Goal: Task Accomplishment & Management: Complete application form

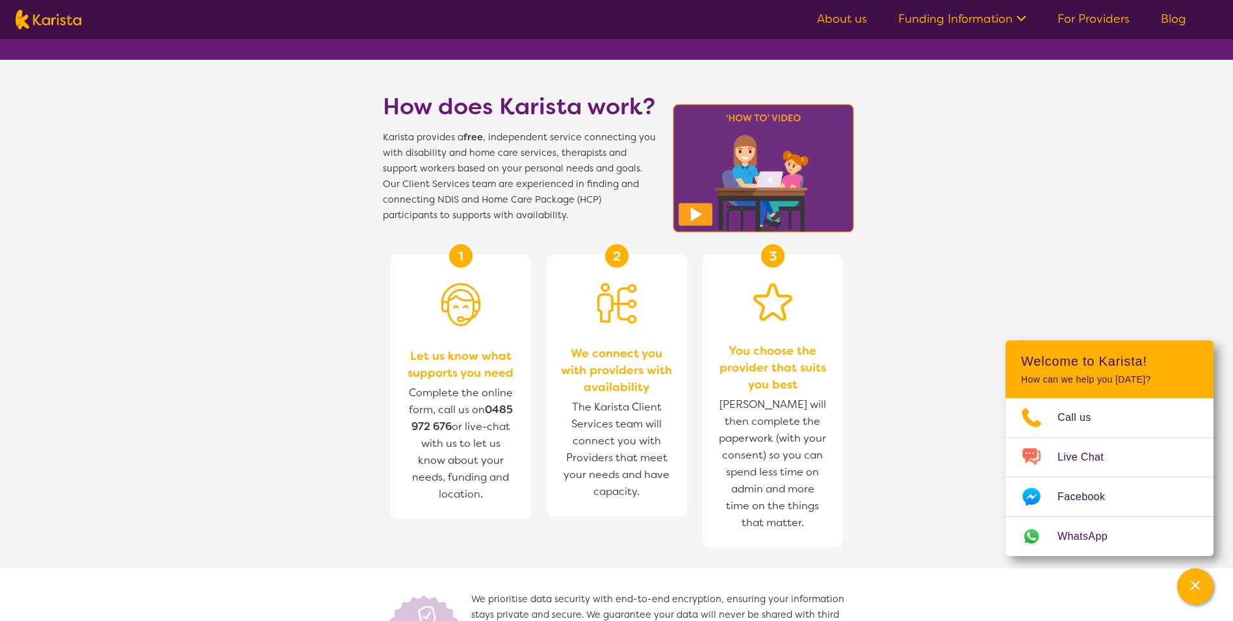
scroll to position [390, 0]
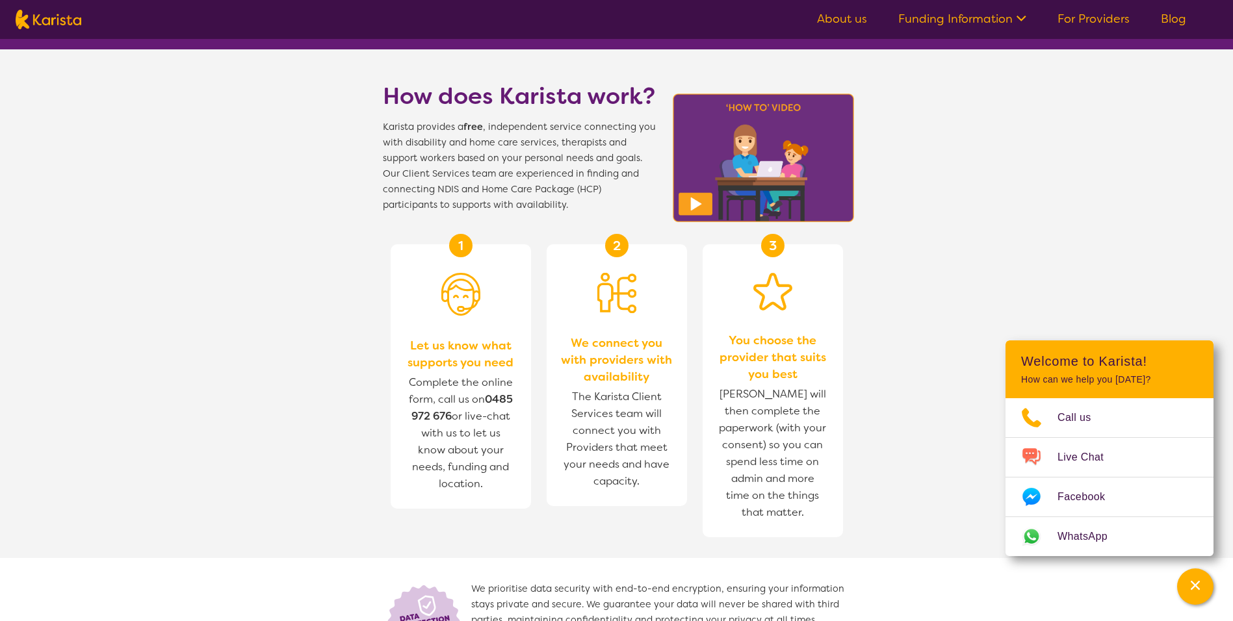
click at [1087, 18] on link "For Providers" at bounding box center [1094, 19] width 72 height 16
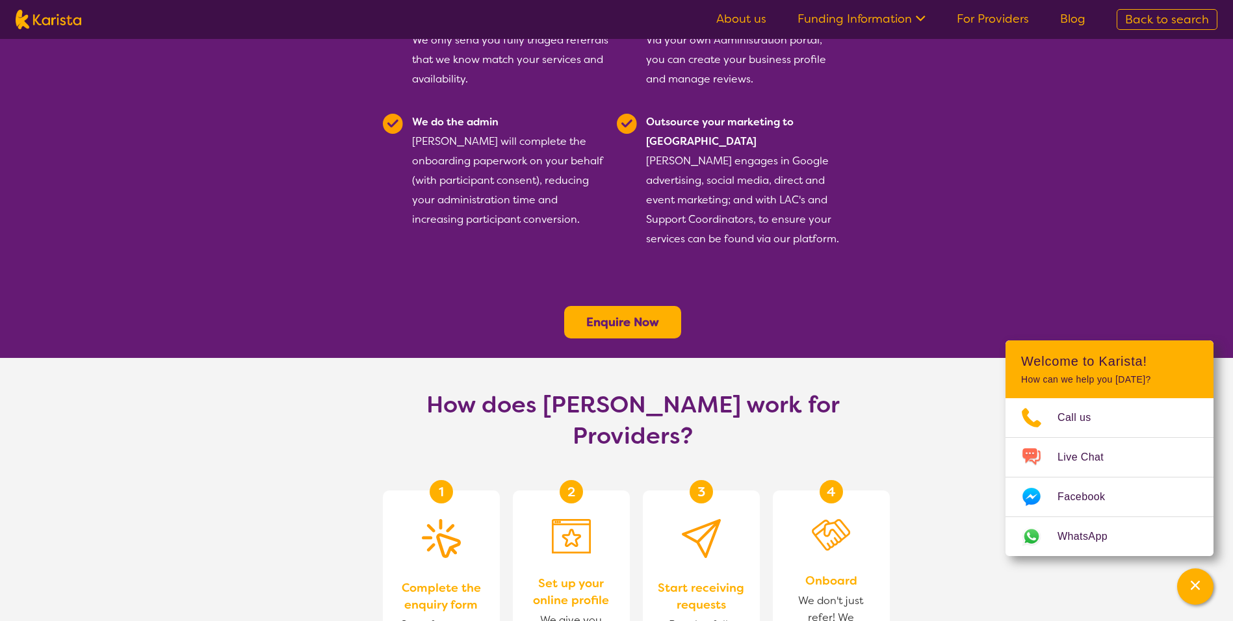
scroll to position [455, 0]
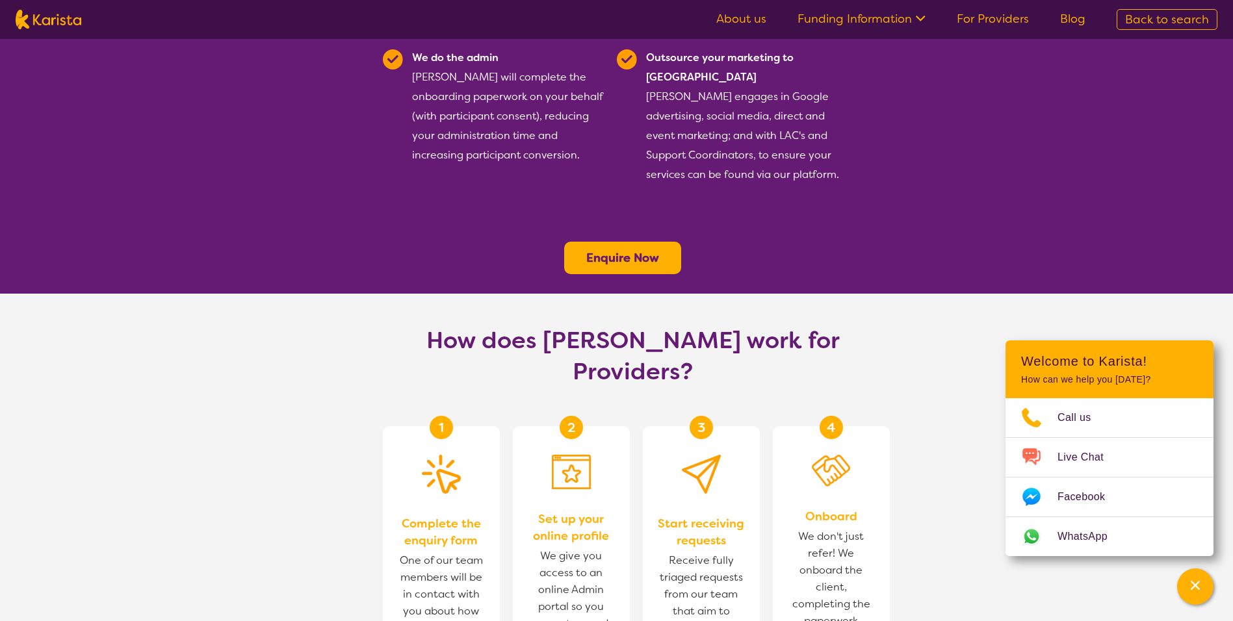
click at [616, 250] on b "Enquire Now" at bounding box center [622, 258] width 73 height 16
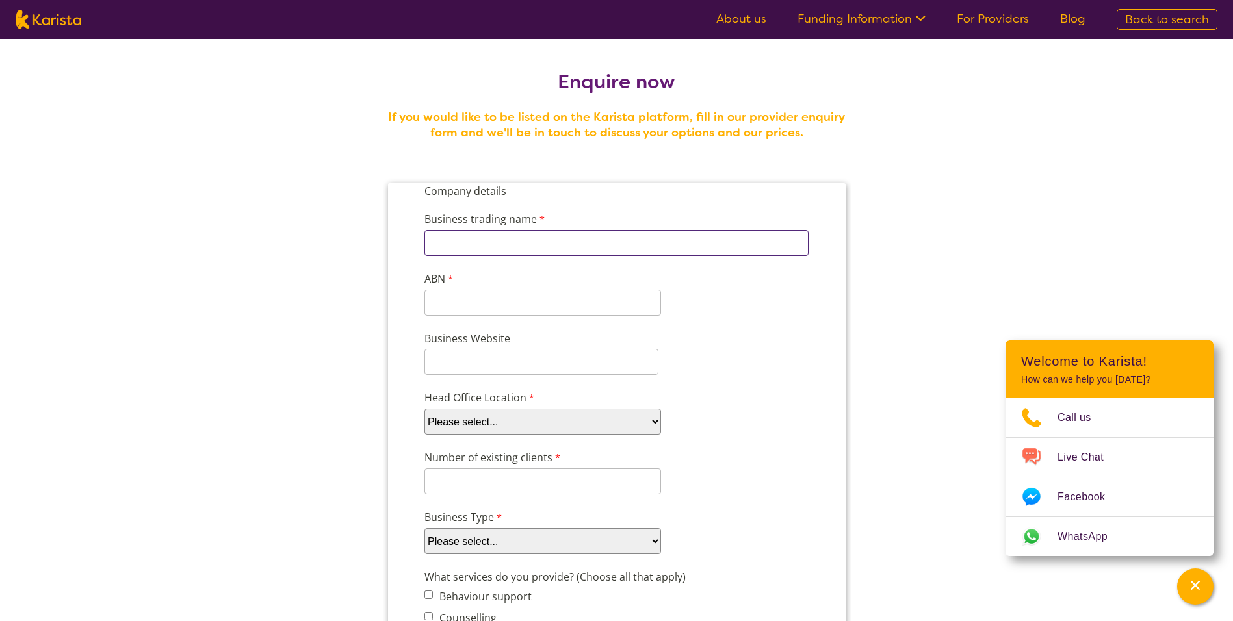
click at [458, 244] on input "Business trading name" at bounding box center [616, 243] width 384 height 26
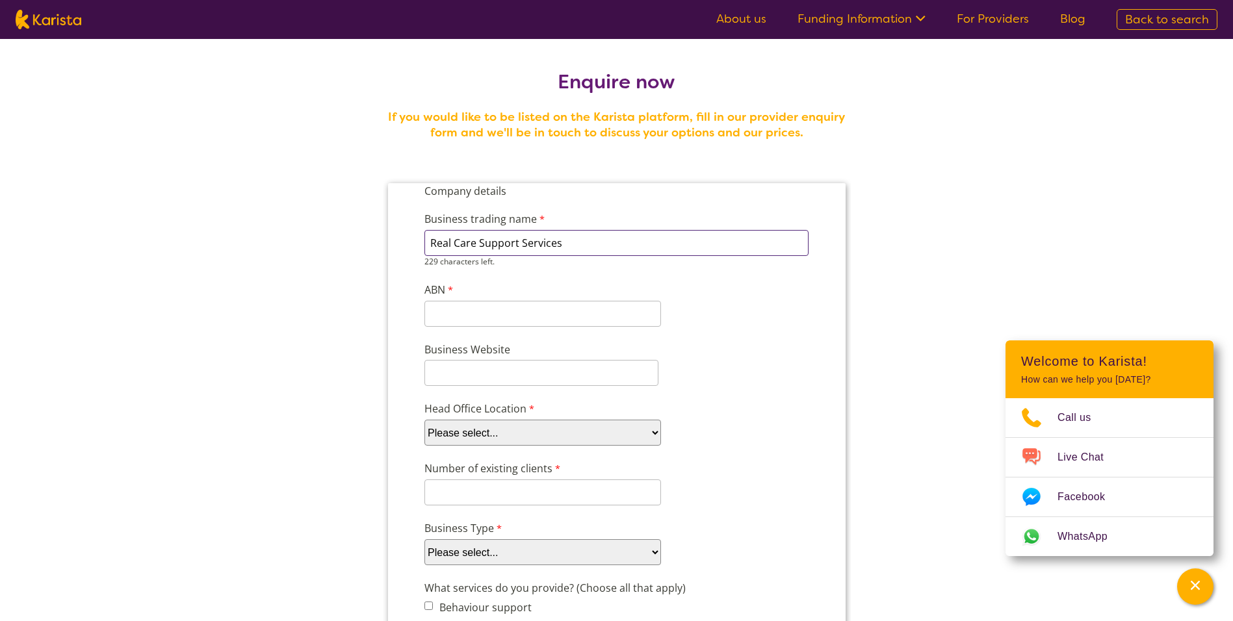
type input "Real Care Support Services"
click at [441, 310] on input "ABN" at bounding box center [542, 303] width 237 height 26
type input "36 653 347"
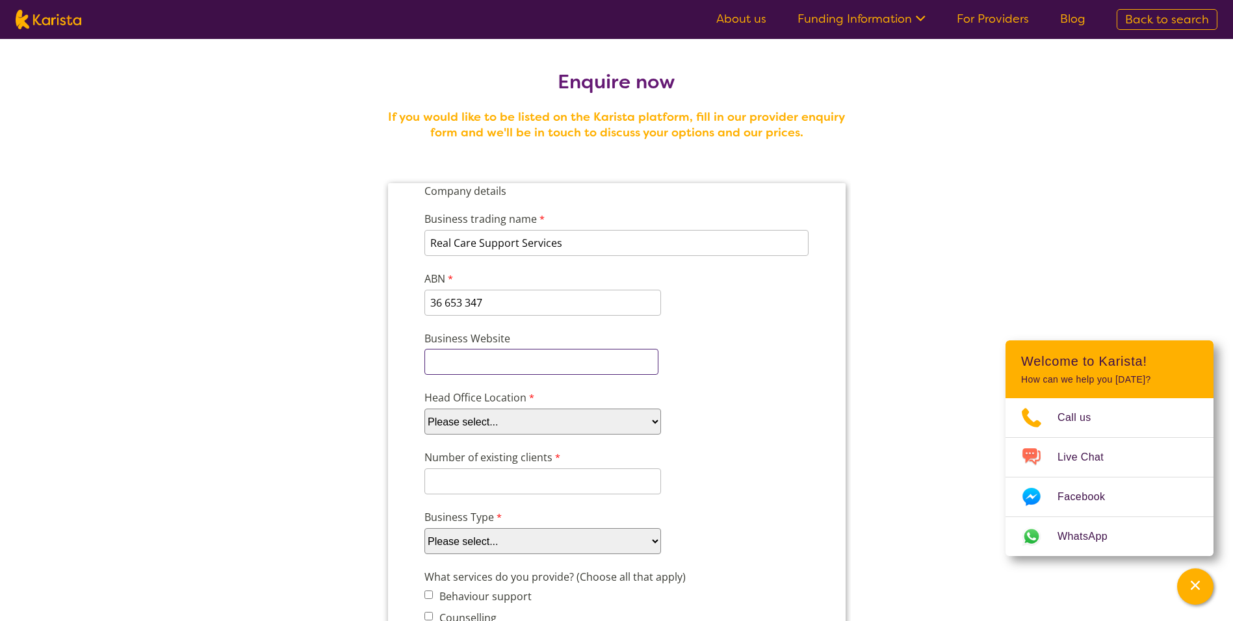
click at [432, 369] on input "Business Website" at bounding box center [541, 362] width 234 height 26
type input "Real Care Support Services"
click at [650, 423] on select "Please select... ACT [GEOGRAPHIC_DATA] NT QLD SA TAS [GEOGRAPHIC_DATA] [GEOGRAP…" at bounding box center [542, 422] width 237 height 26
select select "tfa_100"
click at [424, 409] on select "Please select... ACT [GEOGRAPHIC_DATA] NT QLD SA TAS [GEOGRAPHIC_DATA] [GEOGRAP…" at bounding box center [542, 422] width 237 height 26
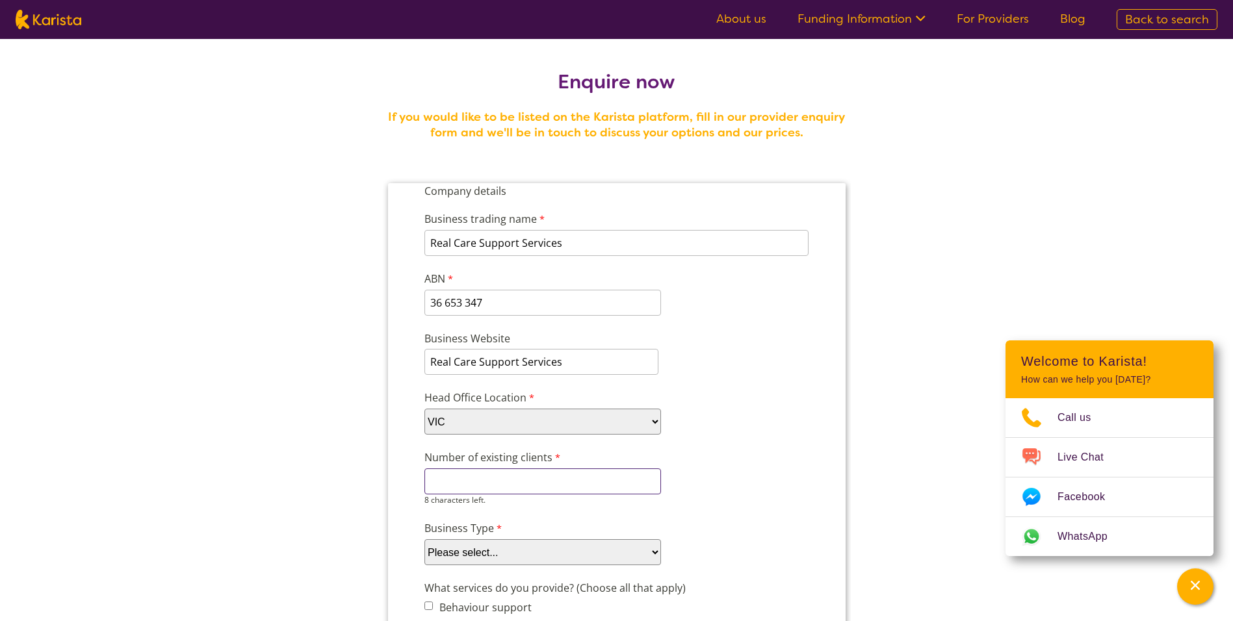
click at [442, 480] on input "Number of existing clients" at bounding box center [542, 482] width 237 height 26
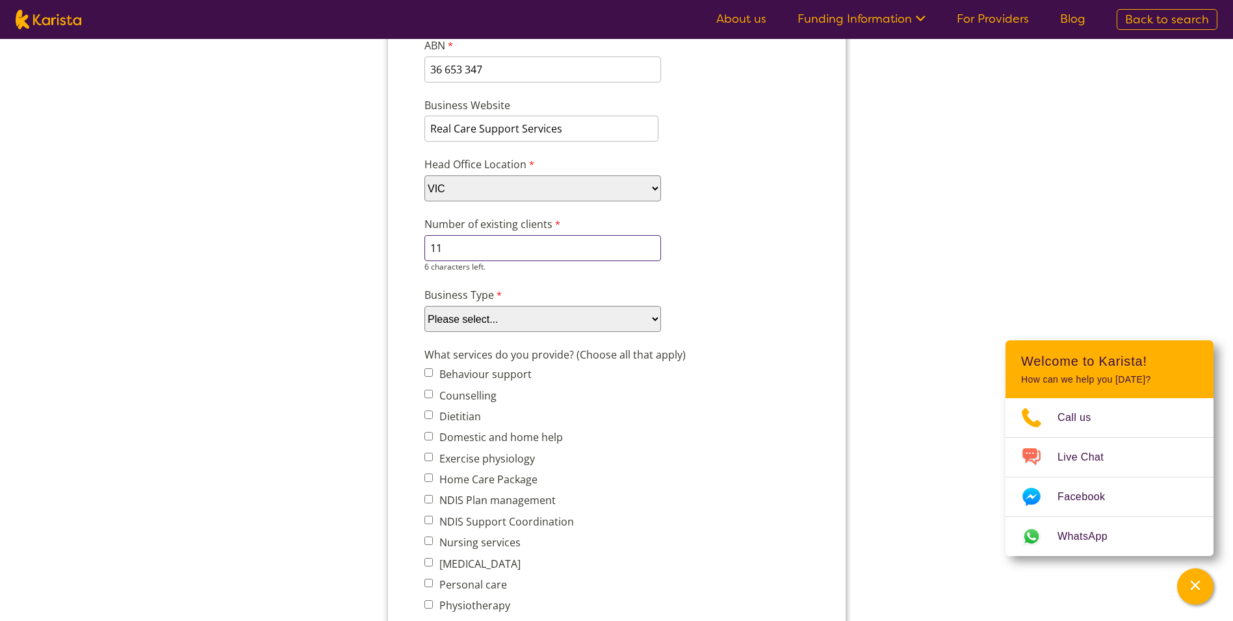
scroll to position [260, 0]
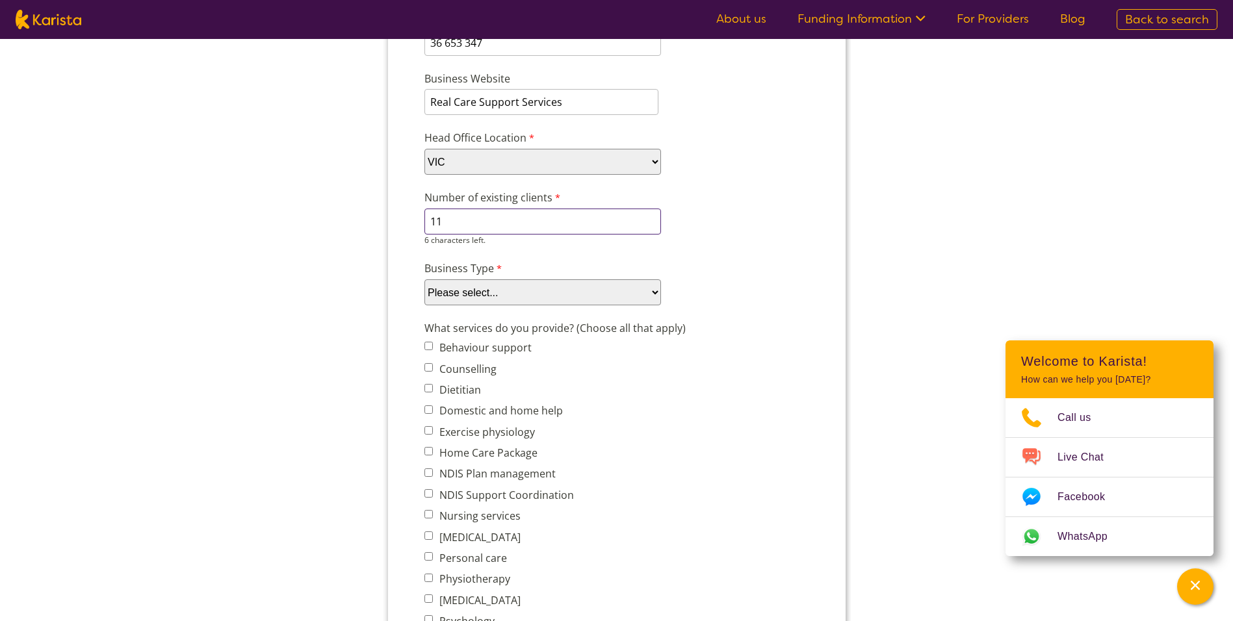
type input "11"
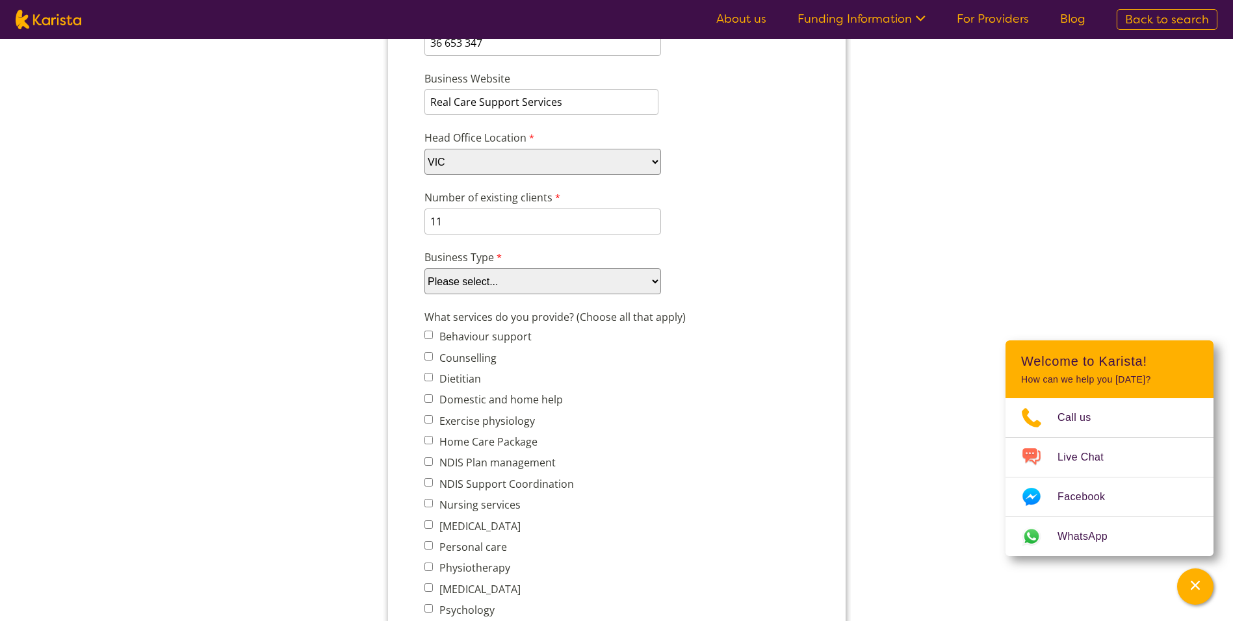
click at [651, 293] on select "Please select... Company Individual/Sole Trader Other (please specify)" at bounding box center [542, 281] width 237 height 26
select select "tfa_87"
click at [424, 294] on select "Please select... Company Individual/Sole Trader Other (please specify)" at bounding box center [542, 281] width 237 height 26
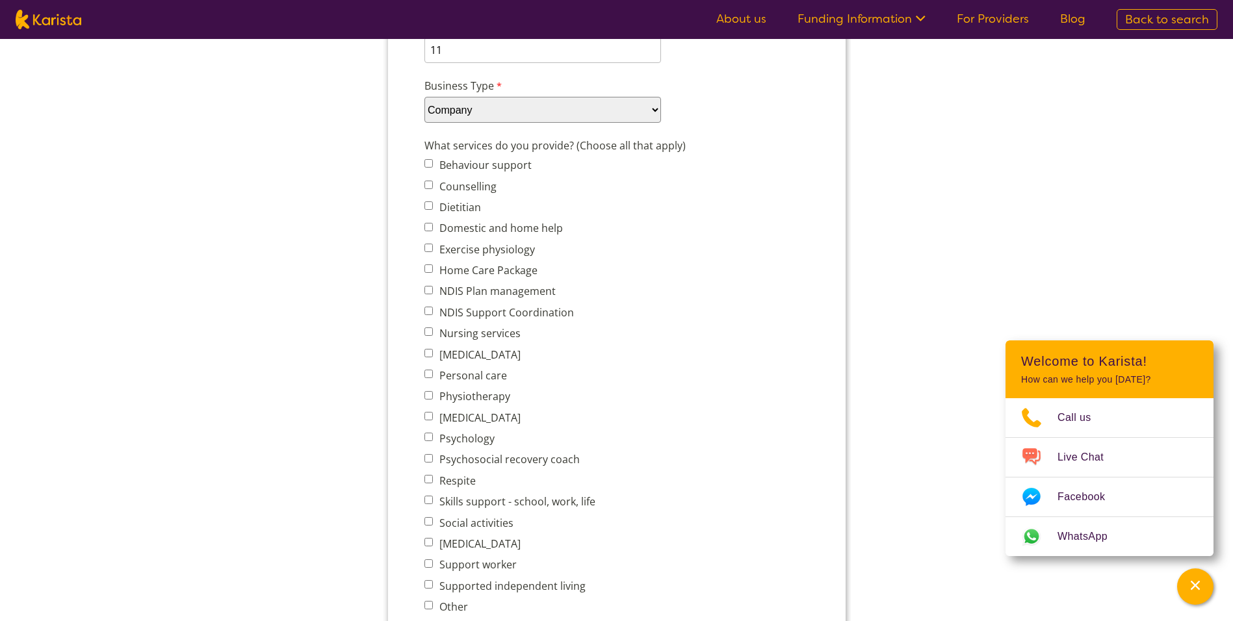
scroll to position [455, 0]
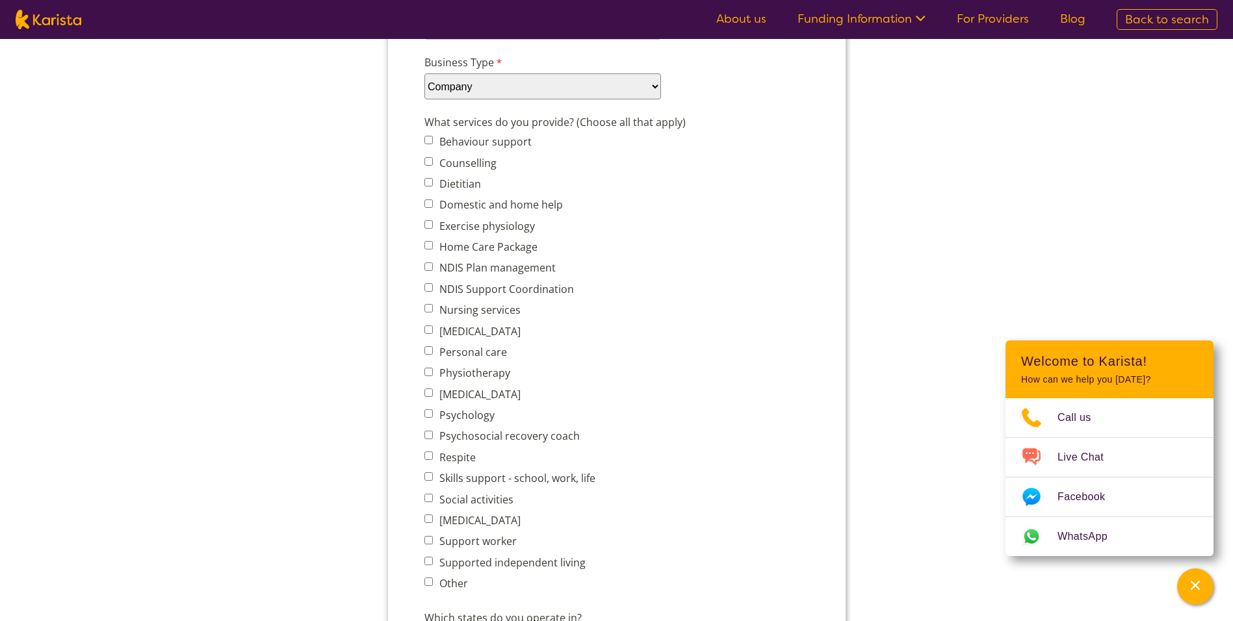
click at [429, 203] on input "Domestic and home help" at bounding box center [428, 204] width 8 height 8
checkbox input "true"
click at [428, 247] on input "Home Care Package" at bounding box center [428, 245] width 8 height 8
checkbox input "true"
click at [428, 308] on input "Nursing services" at bounding box center [428, 308] width 8 height 8
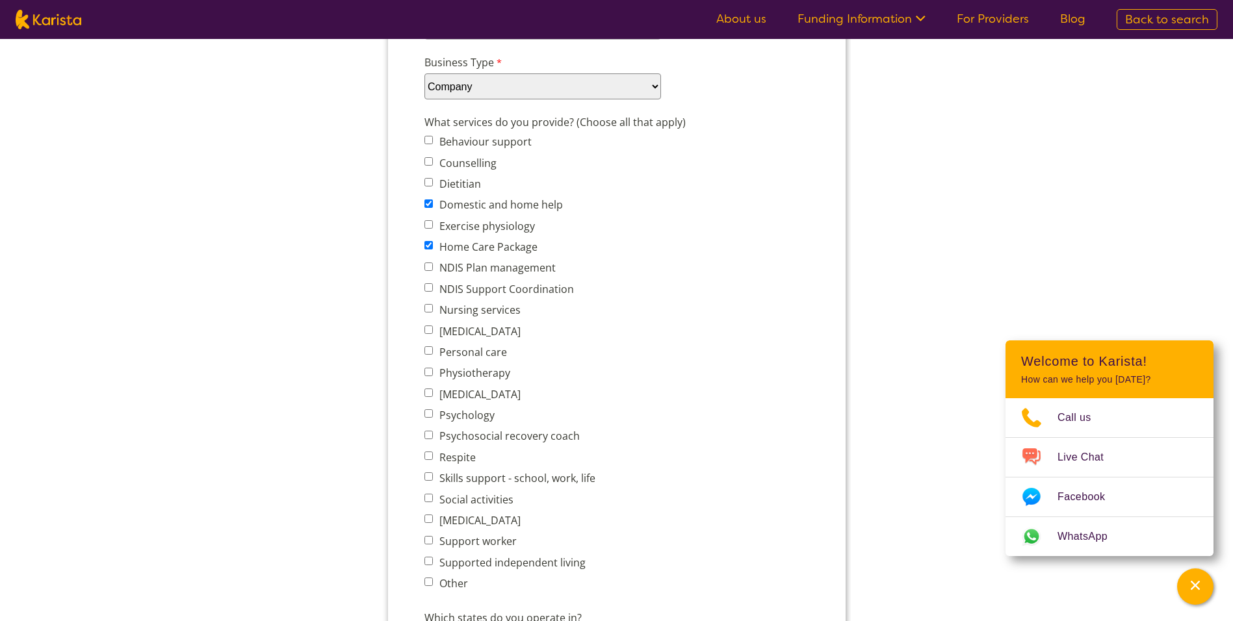
checkbox input "true"
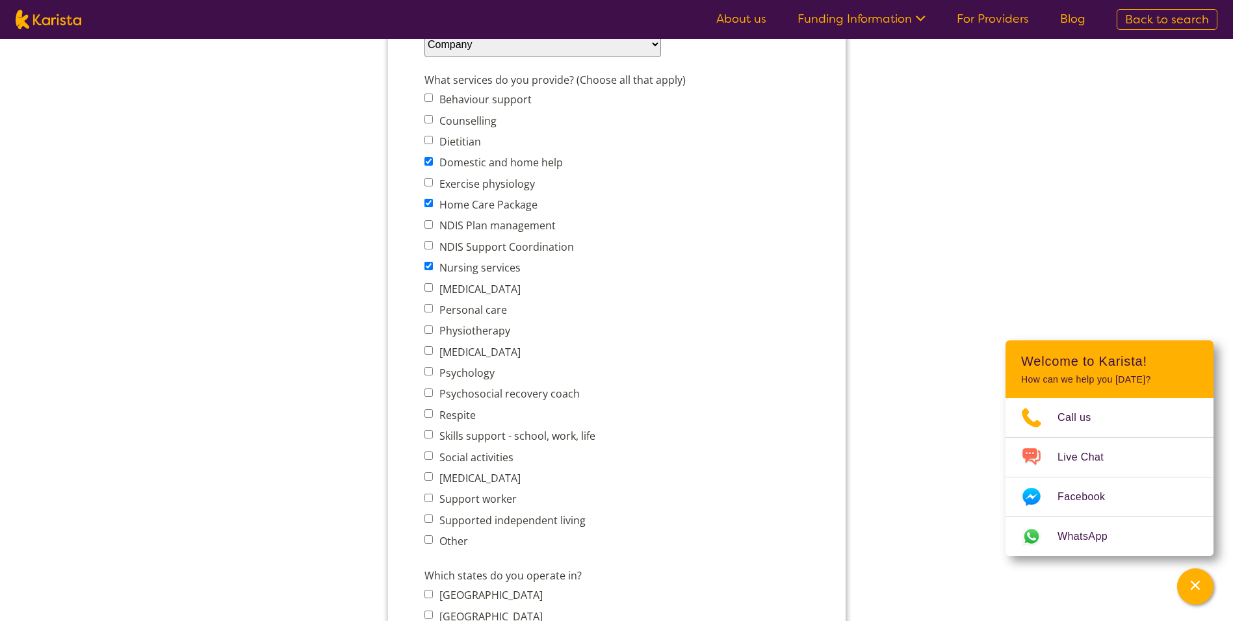
scroll to position [520, 0]
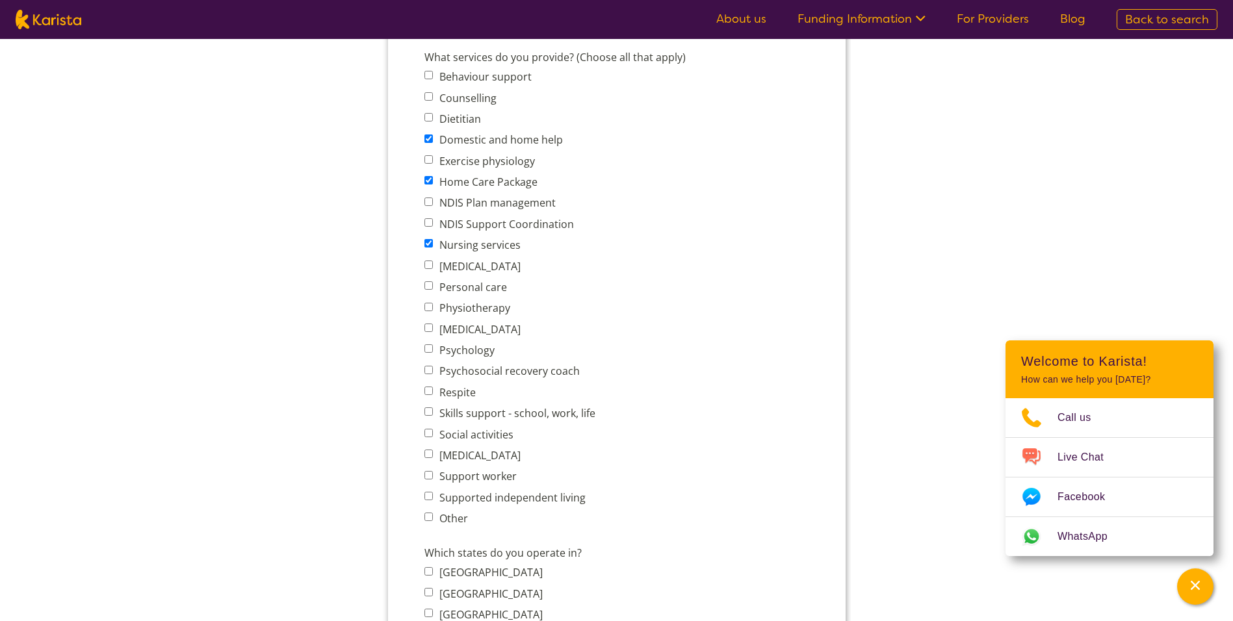
click at [429, 285] on input "Personal care" at bounding box center [428, 285] width 8 height 8
checkbox input "true"
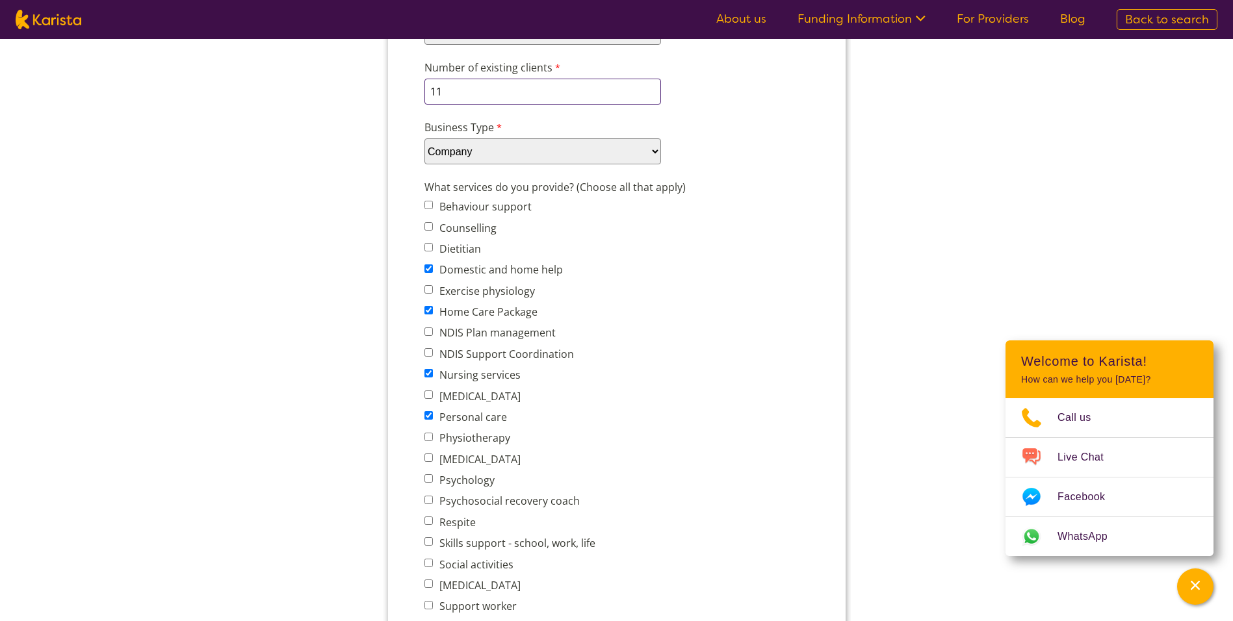
click at [443, 92] on input "11" at bounding box center [542, 92] width 237 height 26
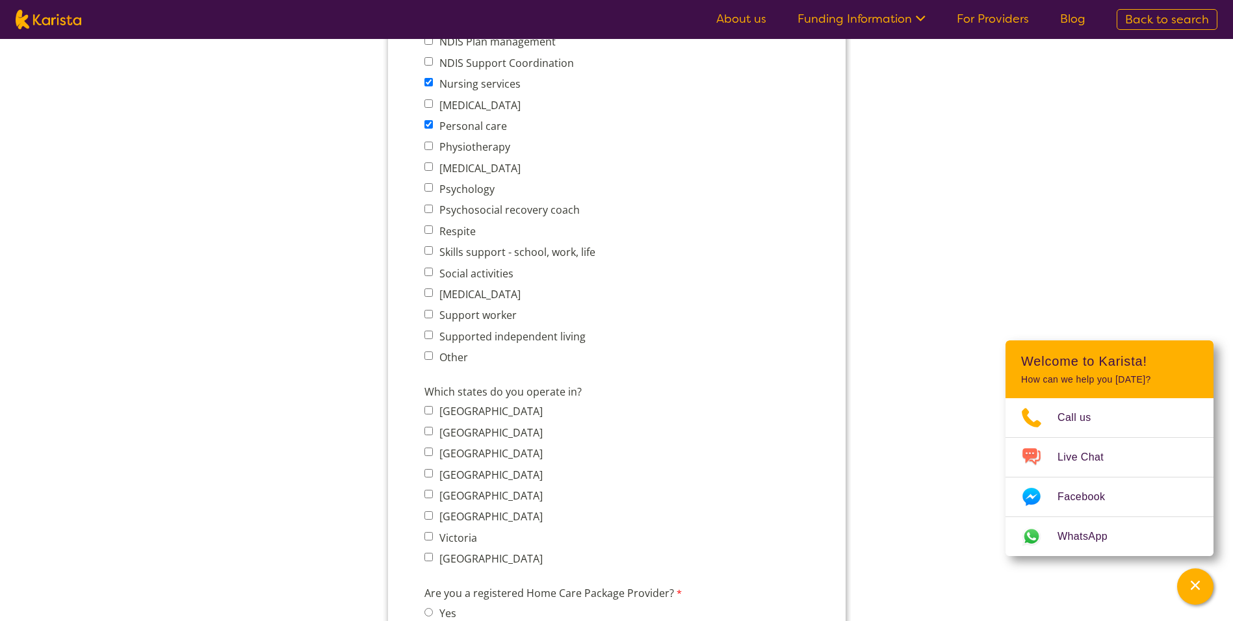
scroll to position [715, 0]
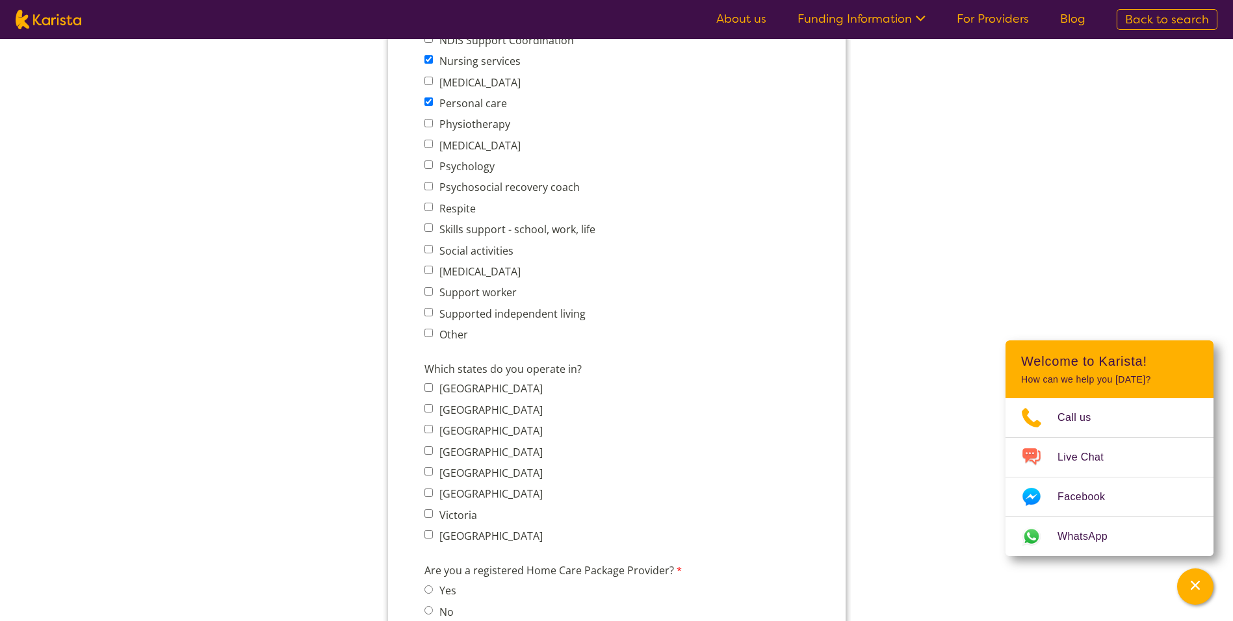
type input "17"
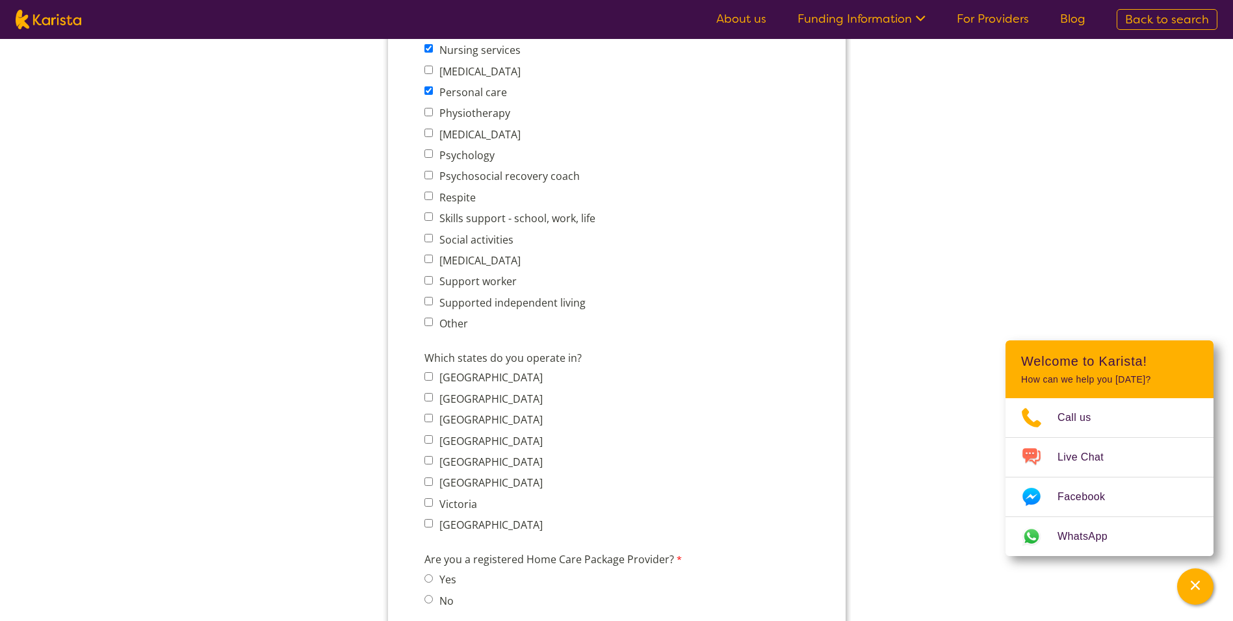
click at [429, 207] on span "Behaviour support Counselling Dietitian Domestic and home help Exercise physiol…" at bounding box center [513, 103] width 179 height 460
click at [431, 194] on input "Respite" at bounding box center [428, 196] width 8 height 8
checkbox input "true"
click at [427, 239] on input "Social activities" at bounding box center [428, 238] width 8 height 8
checkbox input "true"
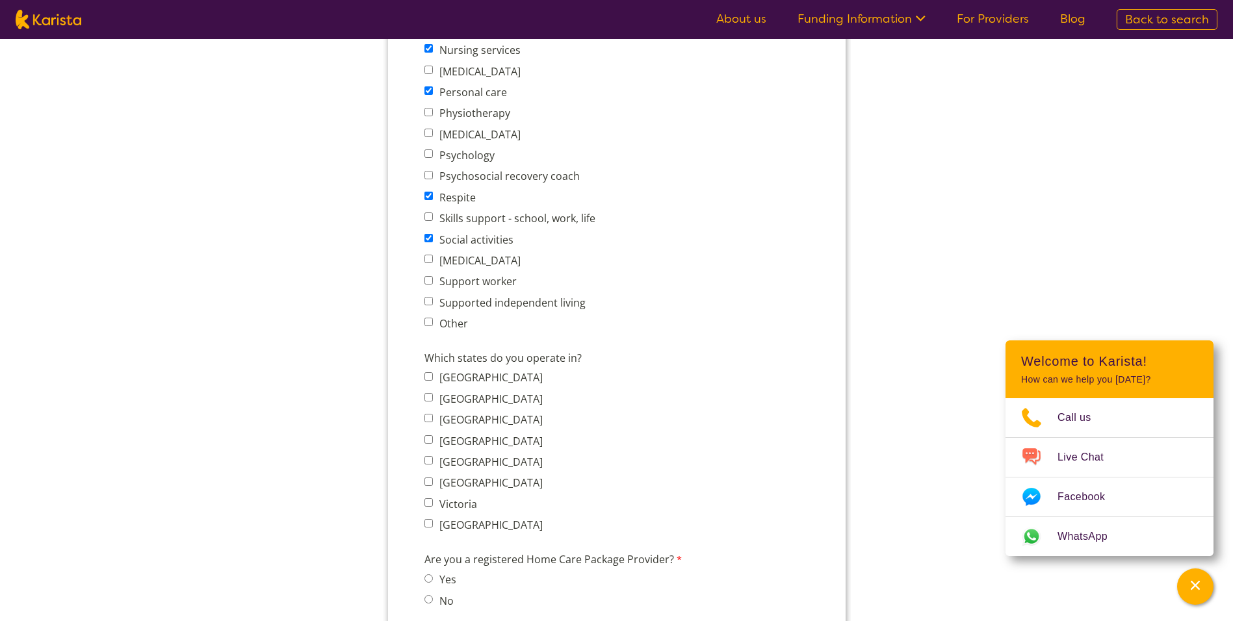
click at [429, 301] on input "Supported independent living" at bounding box center [428, 301] width 8 height 8
checkbox input "true"
click at [426, 239] on input "Social activities" at bounding box center [428, 238] width 8 height 8
checkbox input "false"
click at [426, 280] on input "Support worker" at bounding box center [428, 280] width 8 height 8
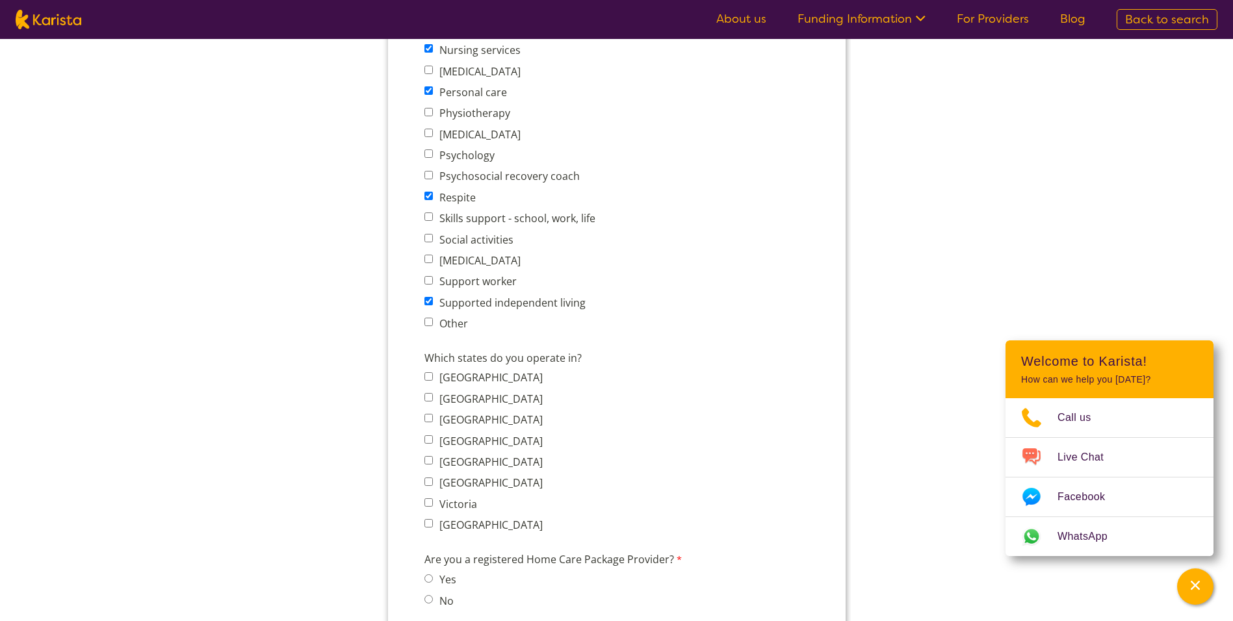
checkbox input "true"
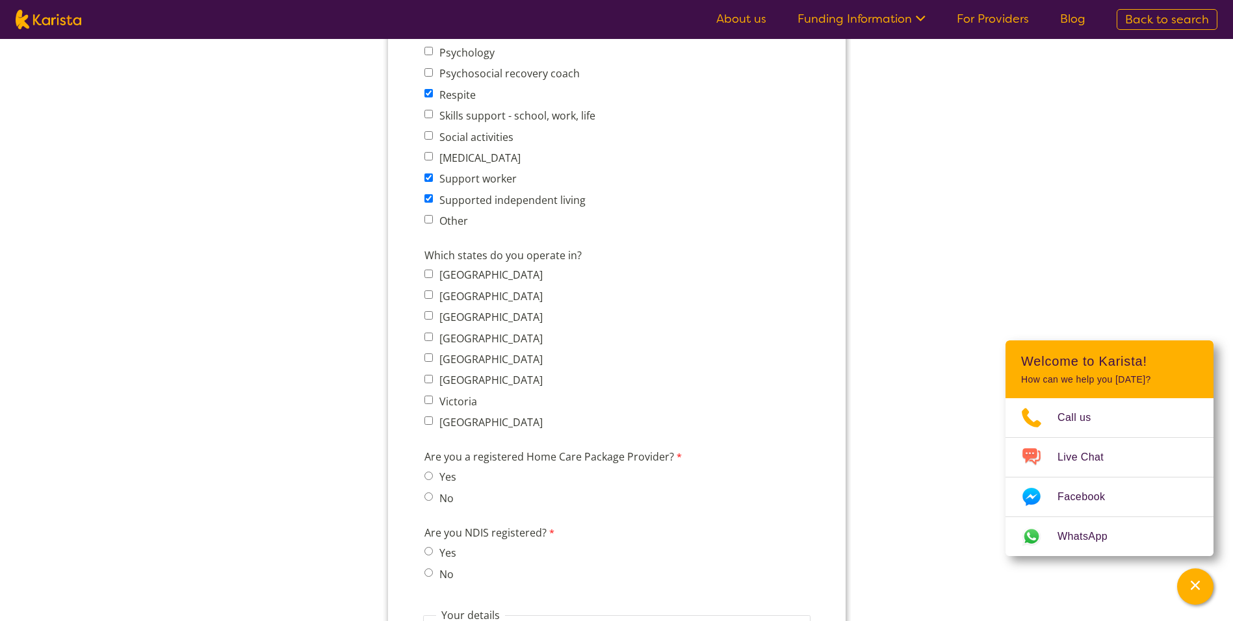
scroll to position [845, 0]
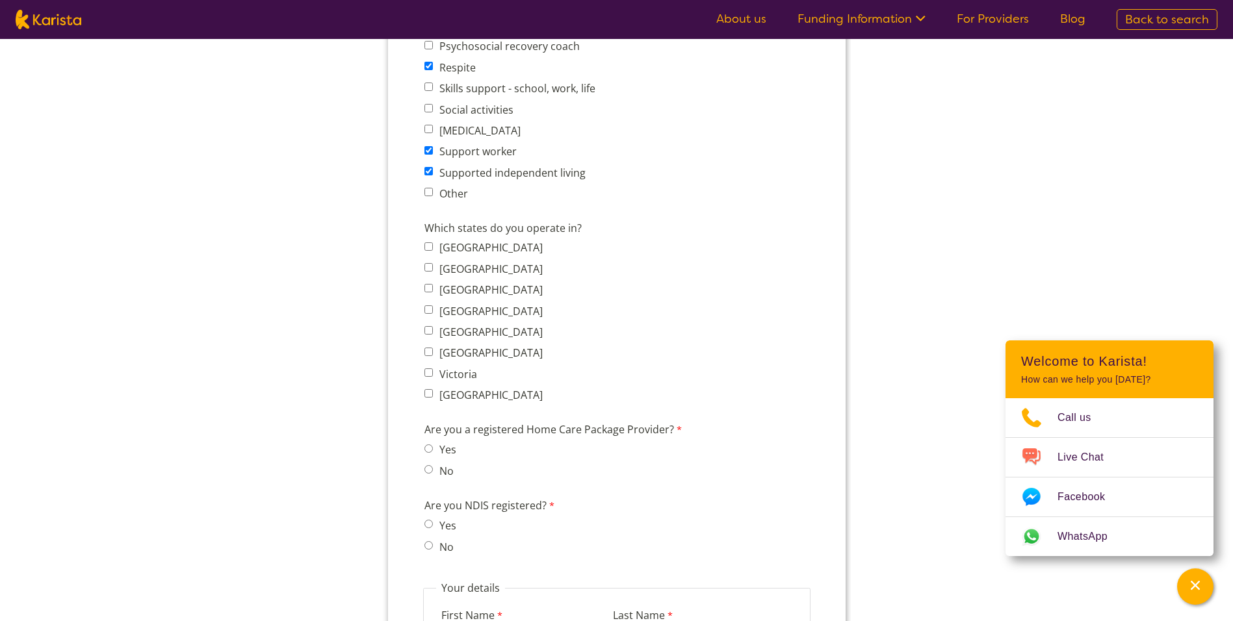
click at [426, 374] on input "Victoria" at bounding box center [428, 373] width 8 height 8
checkbox input "true"
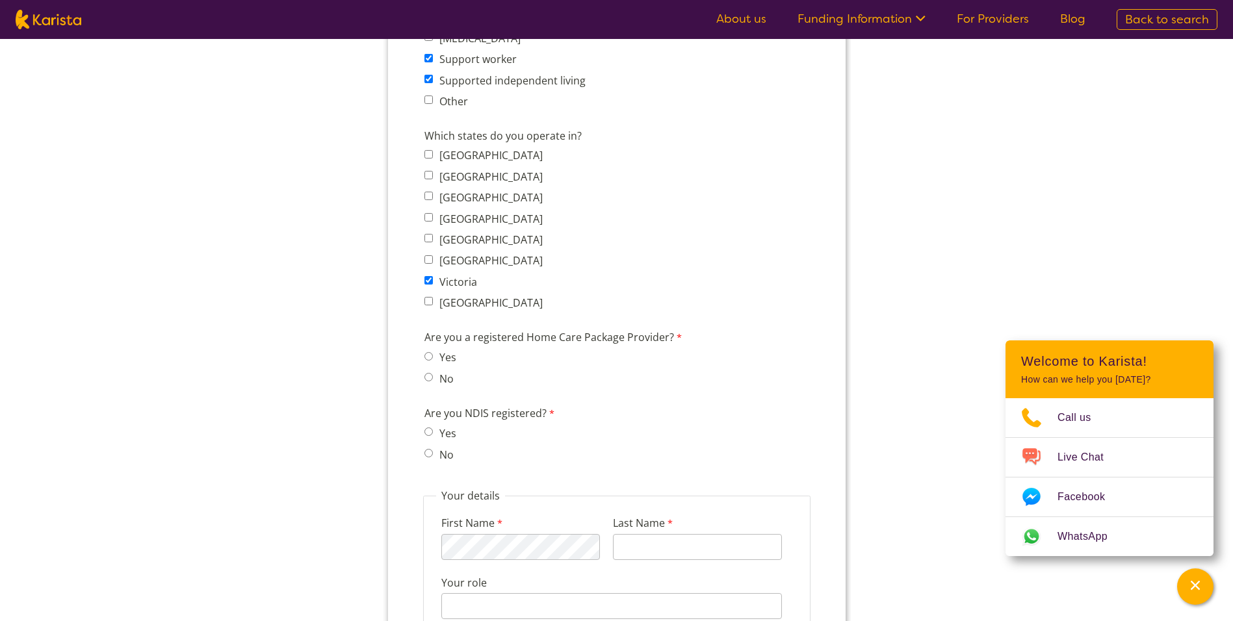
scroll to position [1040, 0]
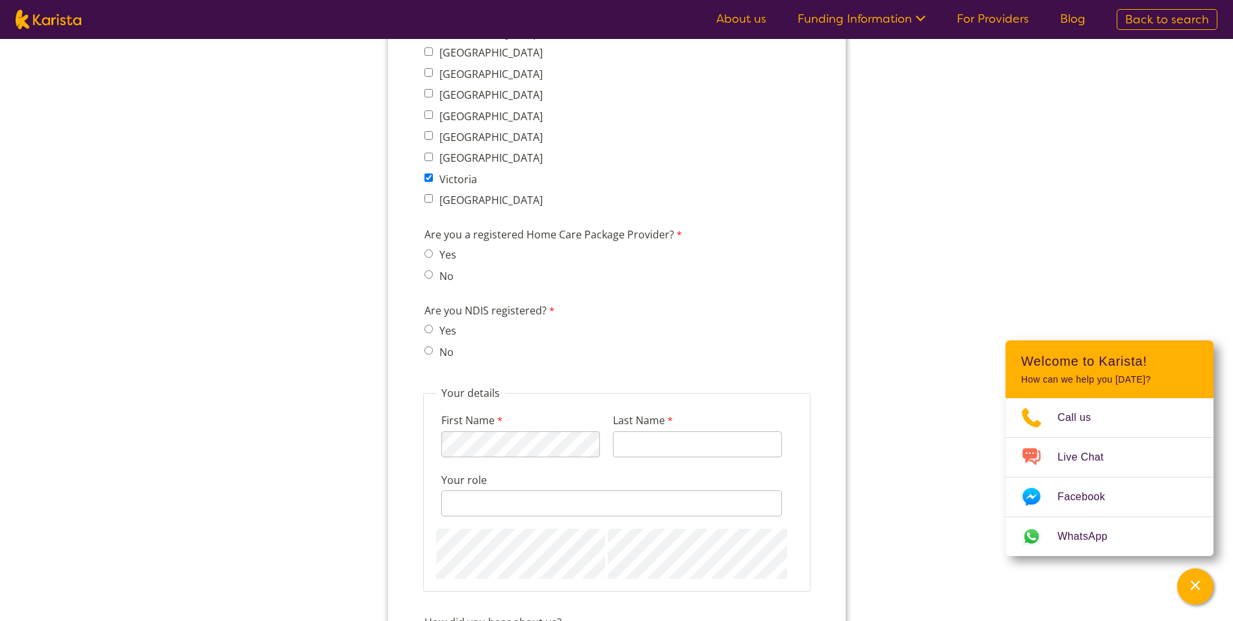
click at [427, 276] on input "No" at bounding box center [428, 274] width 8 height 8
radio input "true"
click at [426, 329] on input "Yes" at bounding box center [428, 329] width 8 height 8
radio input "true"
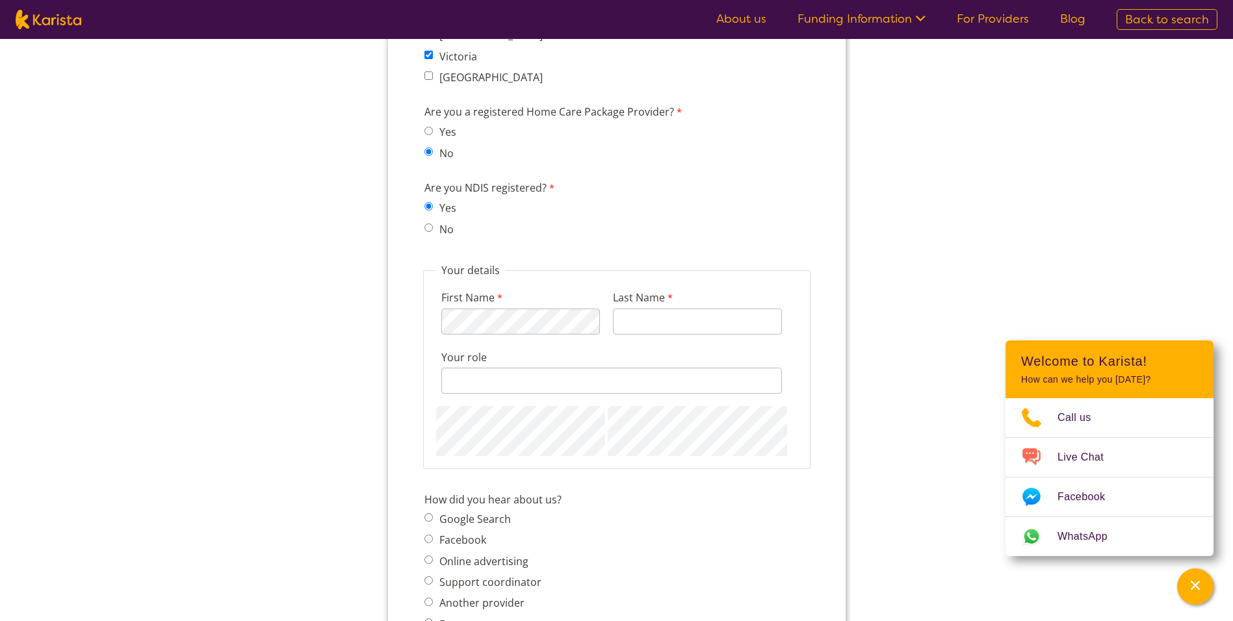
scroll to position [1170, 0]
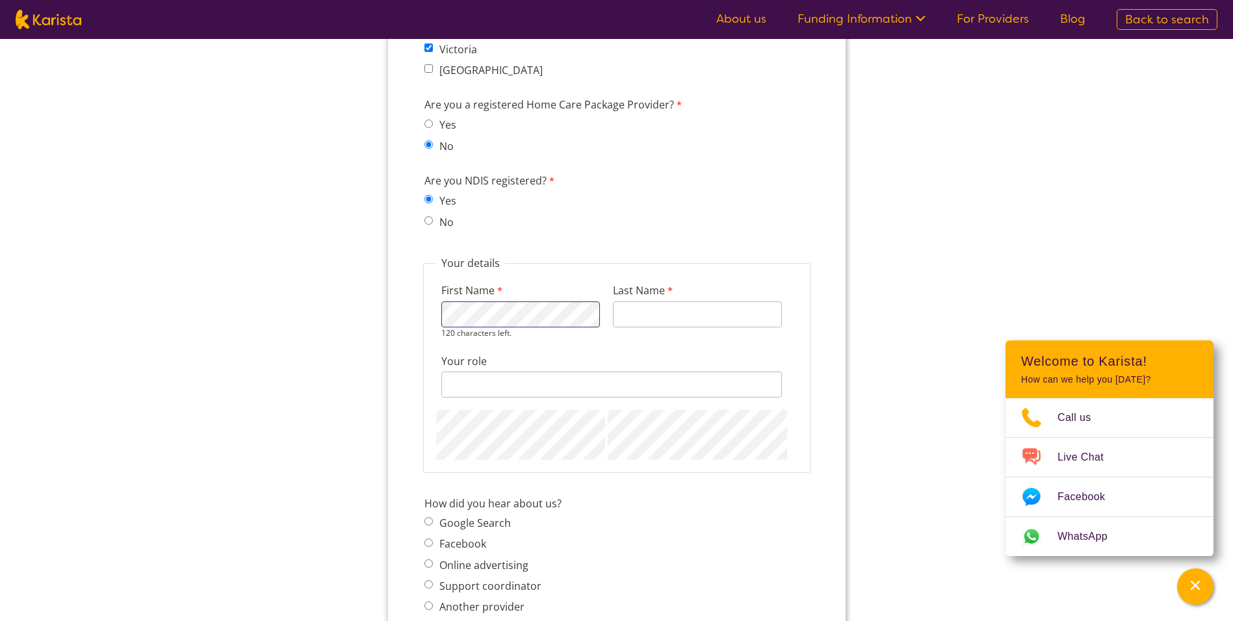
type input "[PERSON_NAME]"
click at [460, 381] on input "Your role" at bounding box center [611, 385] width 341 height 26
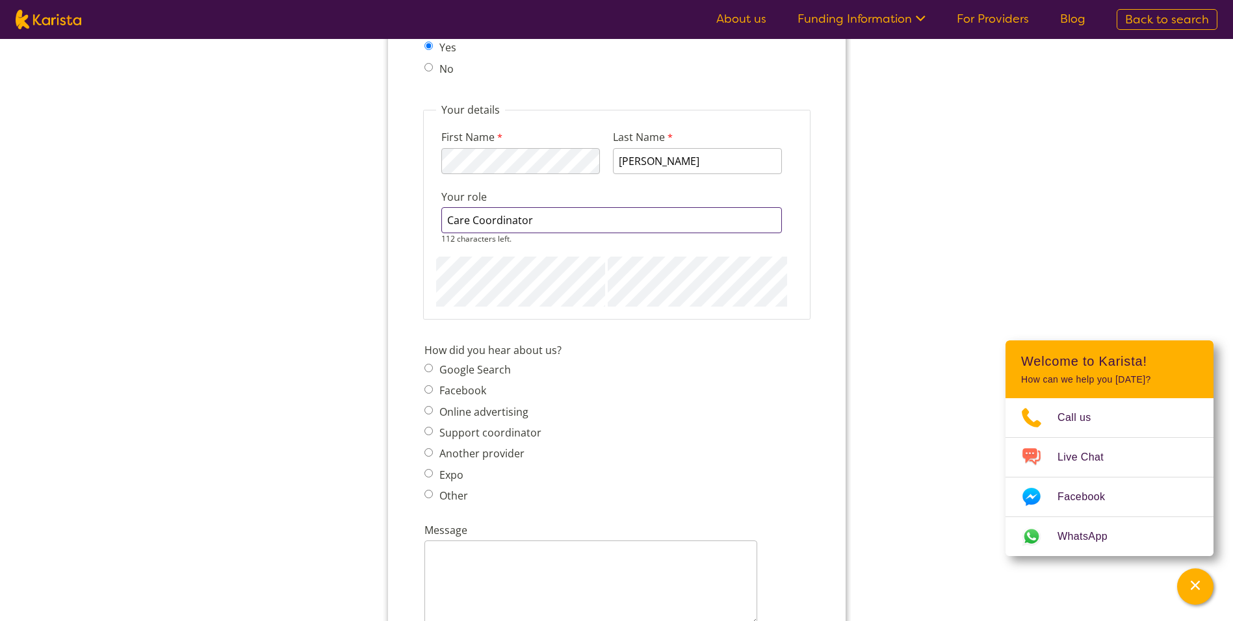
scroll to position [1365, 0]
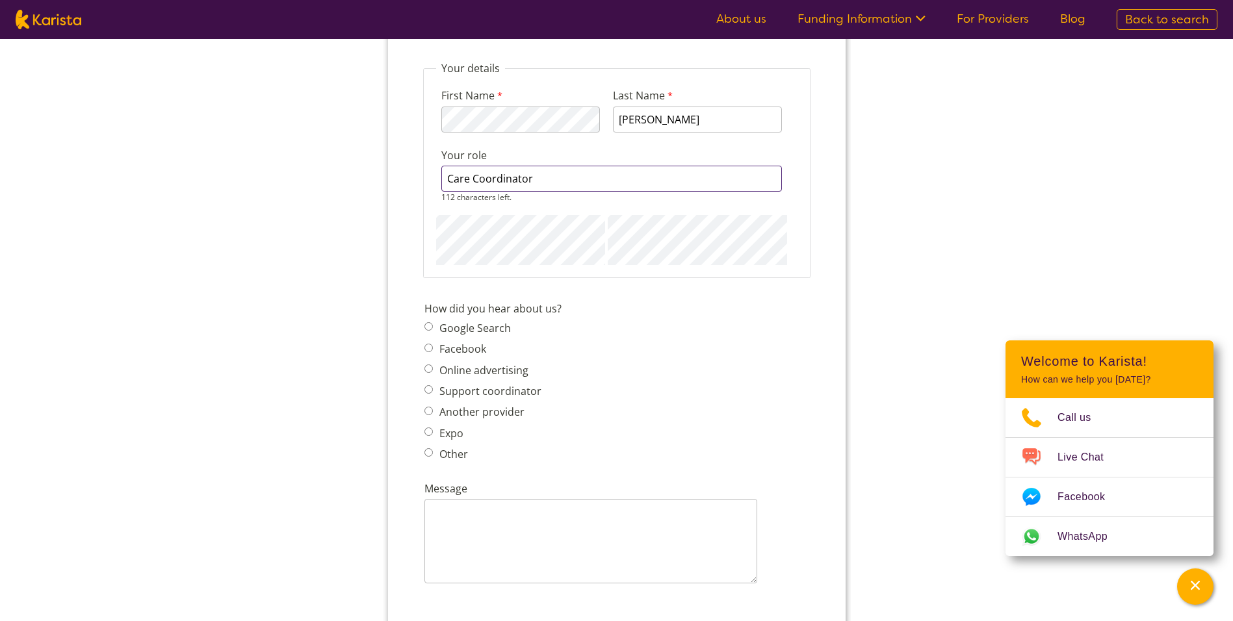
type input "Care Coordinator"
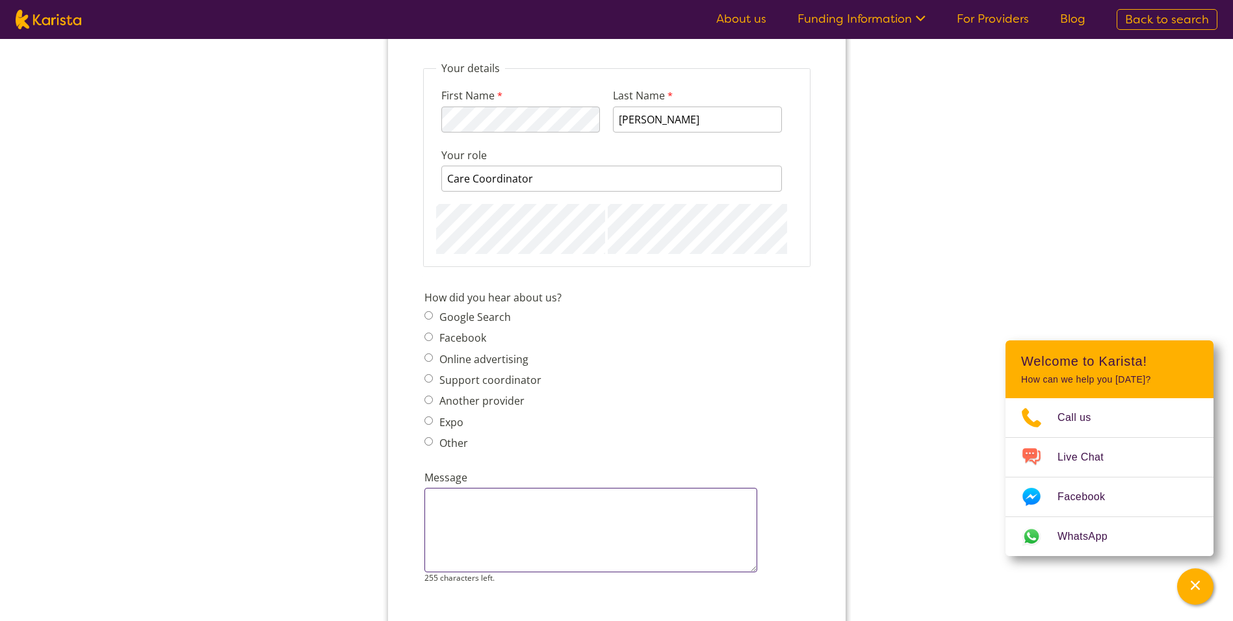
click at [444, 507] on textarea "Message" at bounding box center [590, 530] width 333 height 85
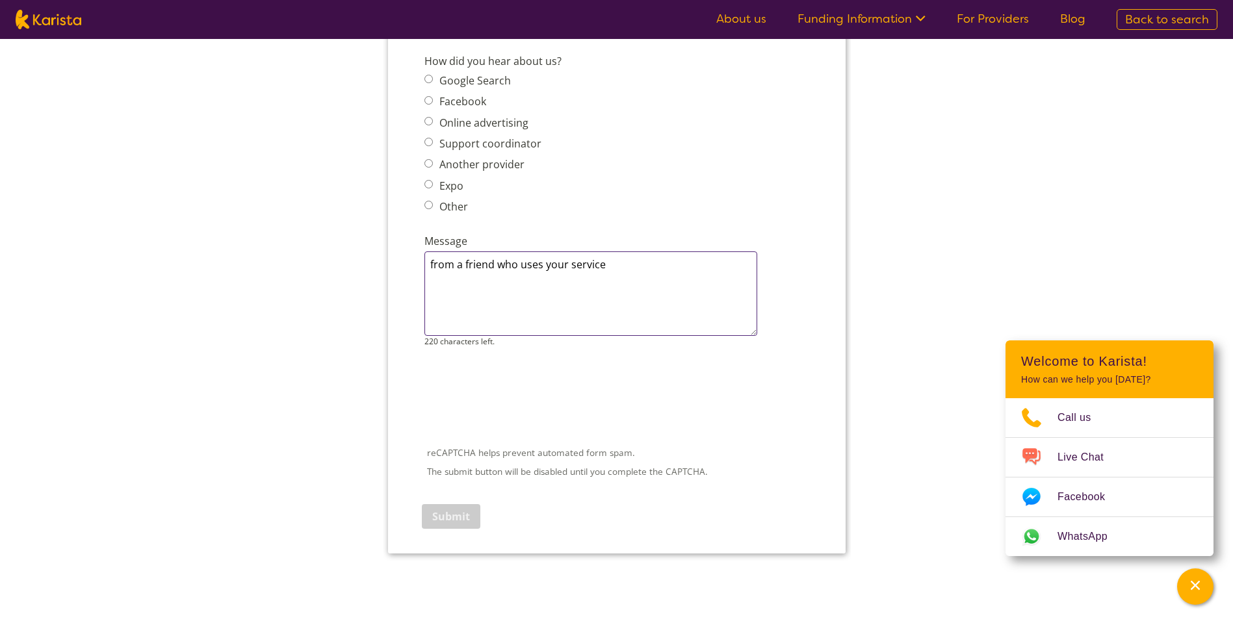
scroll to position [1625, 0]
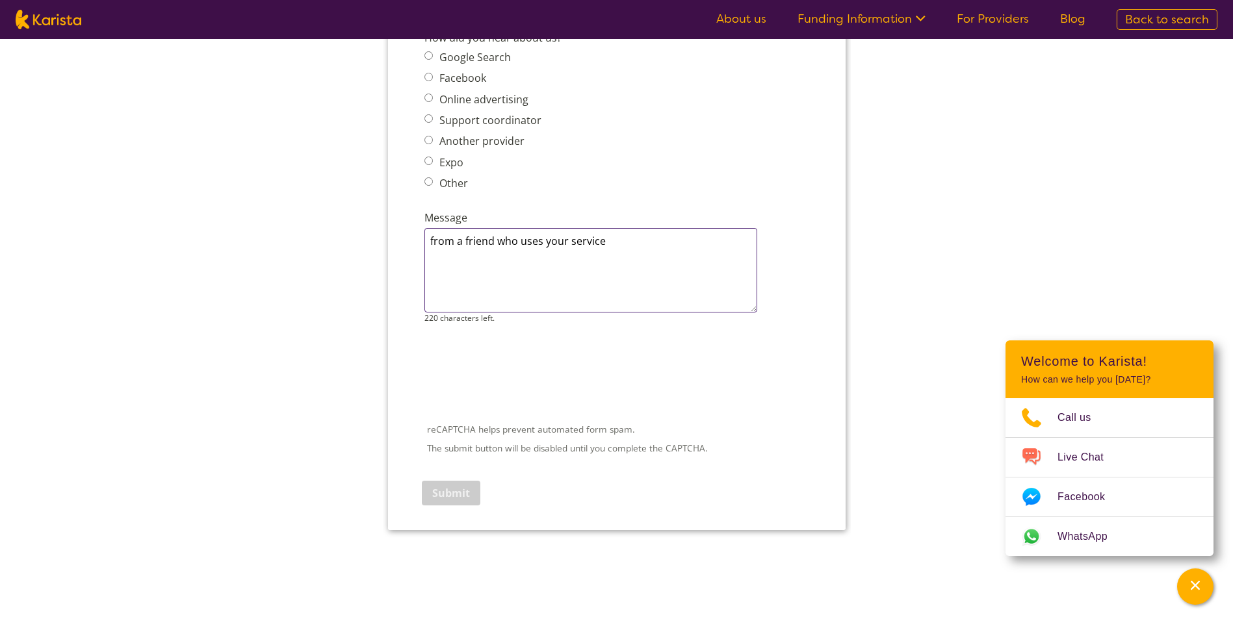
type textarea "from a friend who uses your service"
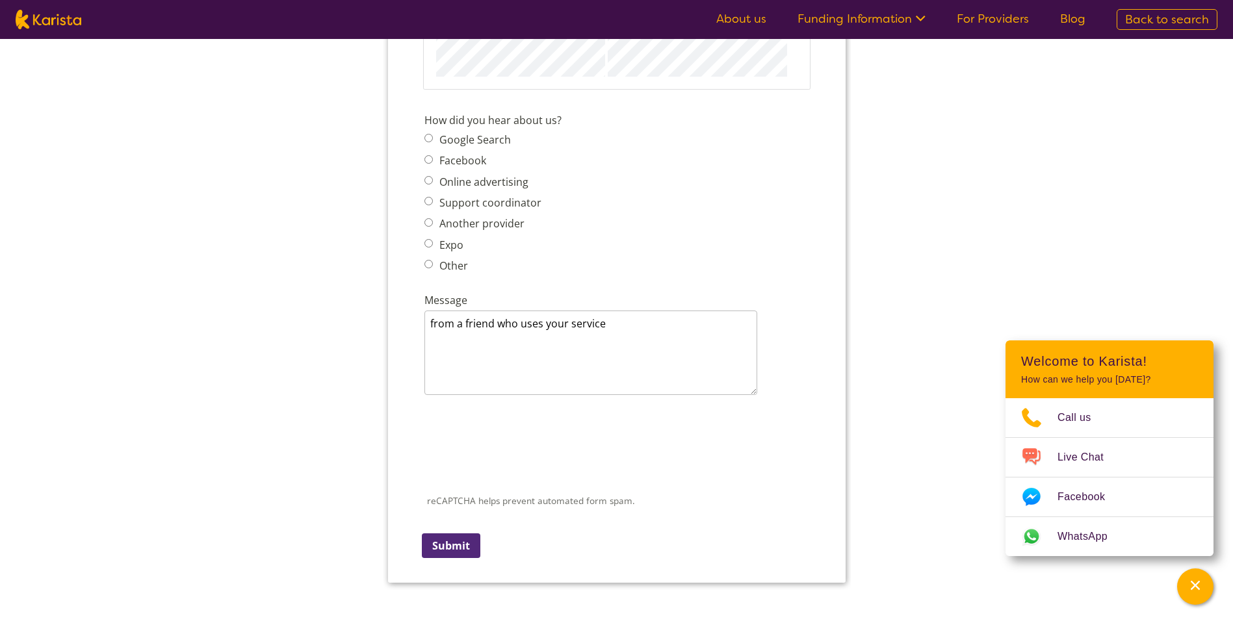
scroll to position [1495, 0]
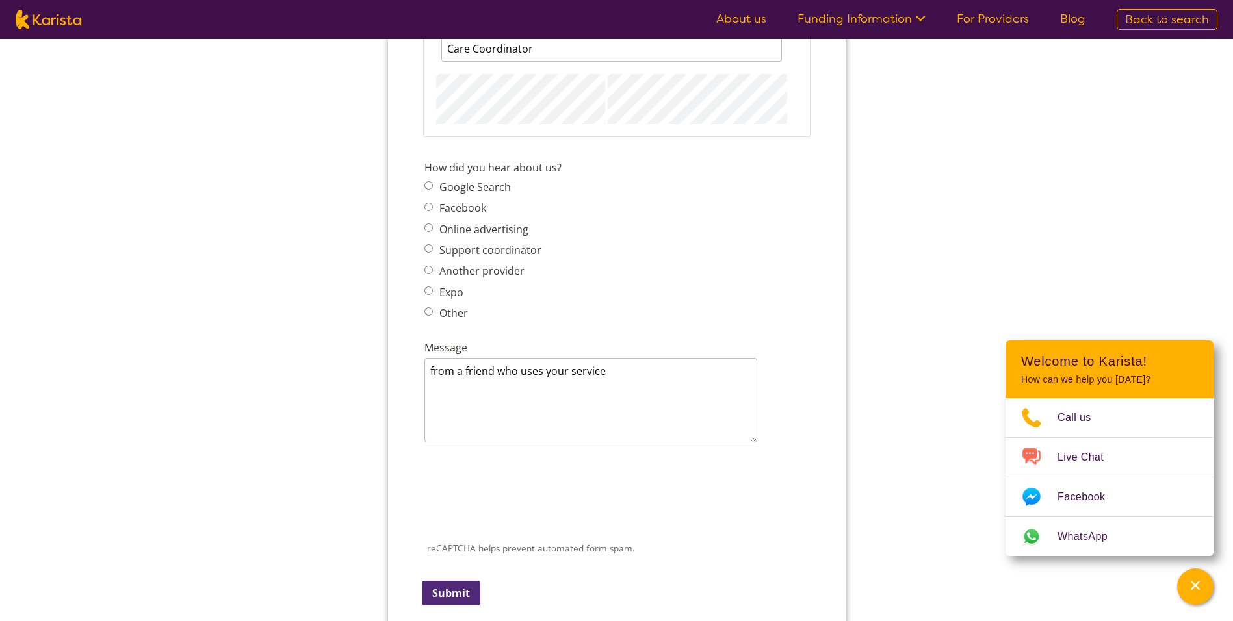
click at [425, 312] on input "Other" at bounding box center [428, 311] width 8 height 8
radio input "true"
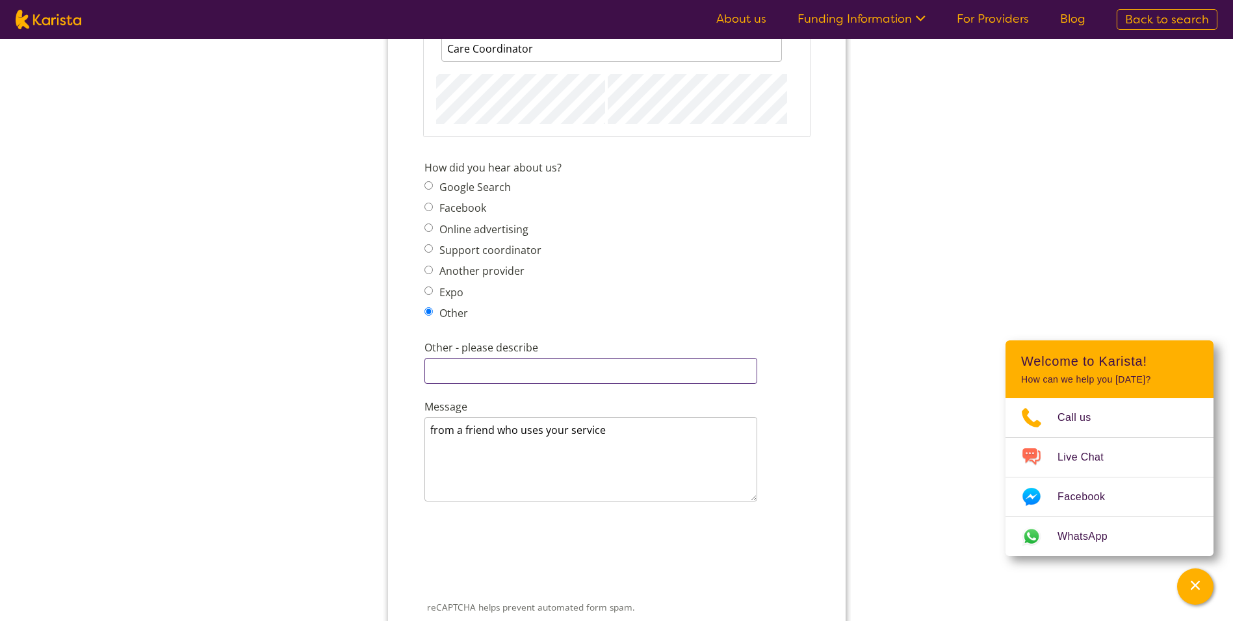
click at [462, 372] on input "Other - please describe" at bounding box center [590, 371] width 333 height 26
type input "word of mouth"
click at [603, 434] on textarea "from a friend who uses your service" at bounding box center [590, 459] width 333 height 85
type textarea "f"
click at [548, 451] on textarea "We would like to explore what your company has to offer in seekijng new clients." at bounding box center [590, 459] width 333 height 85
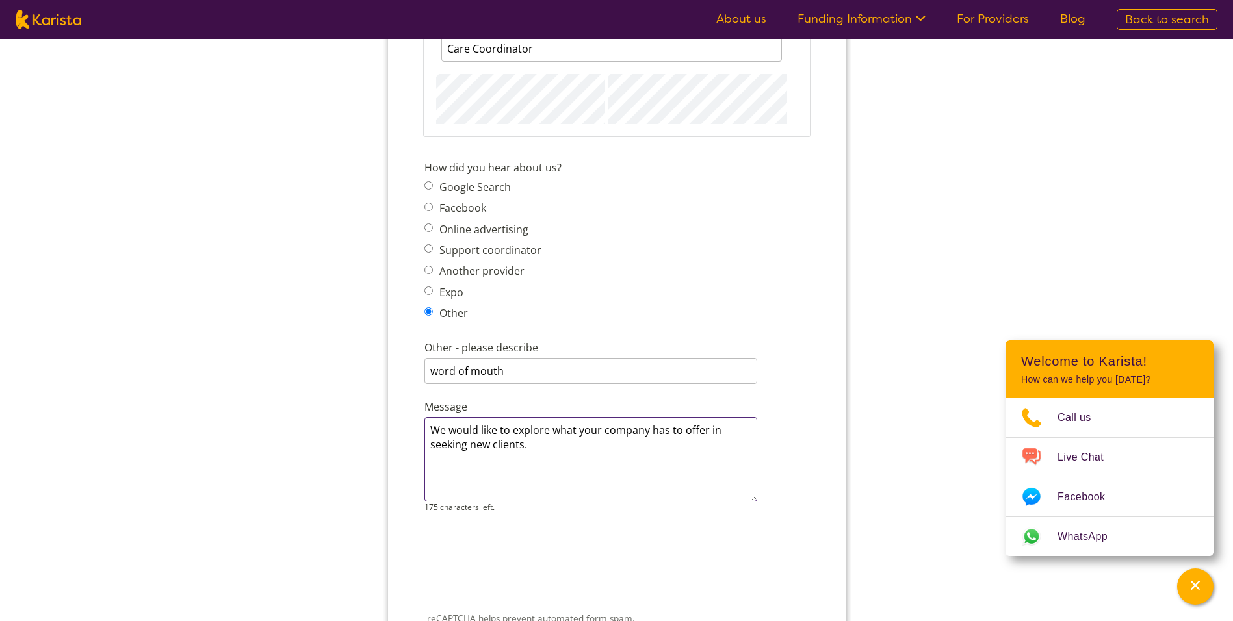
click at [532, 450] on textarea "We would like to explore what your company has to offer in seeking new clients." at bounding box center [590, 459] width 333 height 85
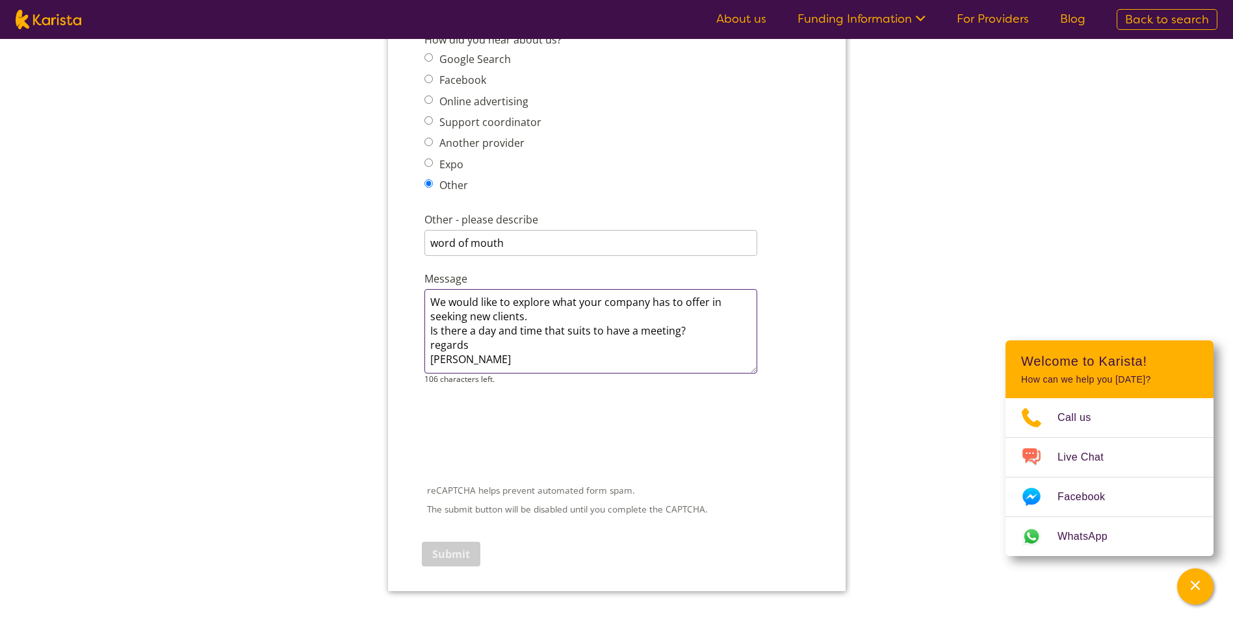
scroll to position [1625, 0]
type textarea "We would like to explore what your company has to offer in seeking new clients.…"
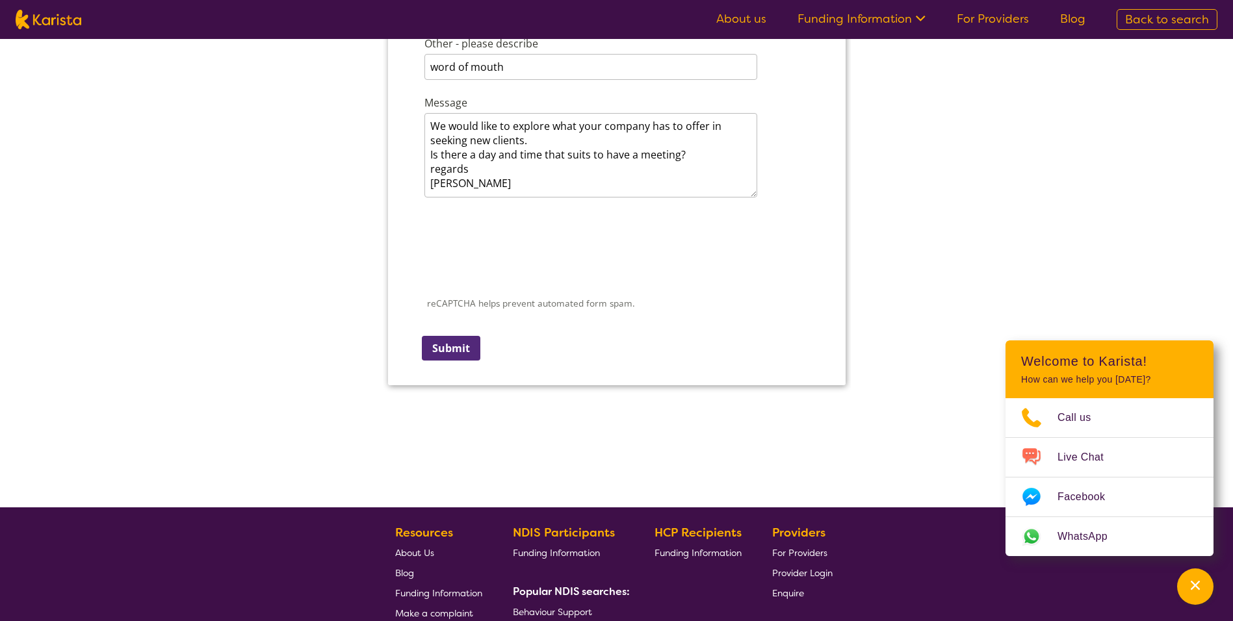
scroll to position [1820, 0]
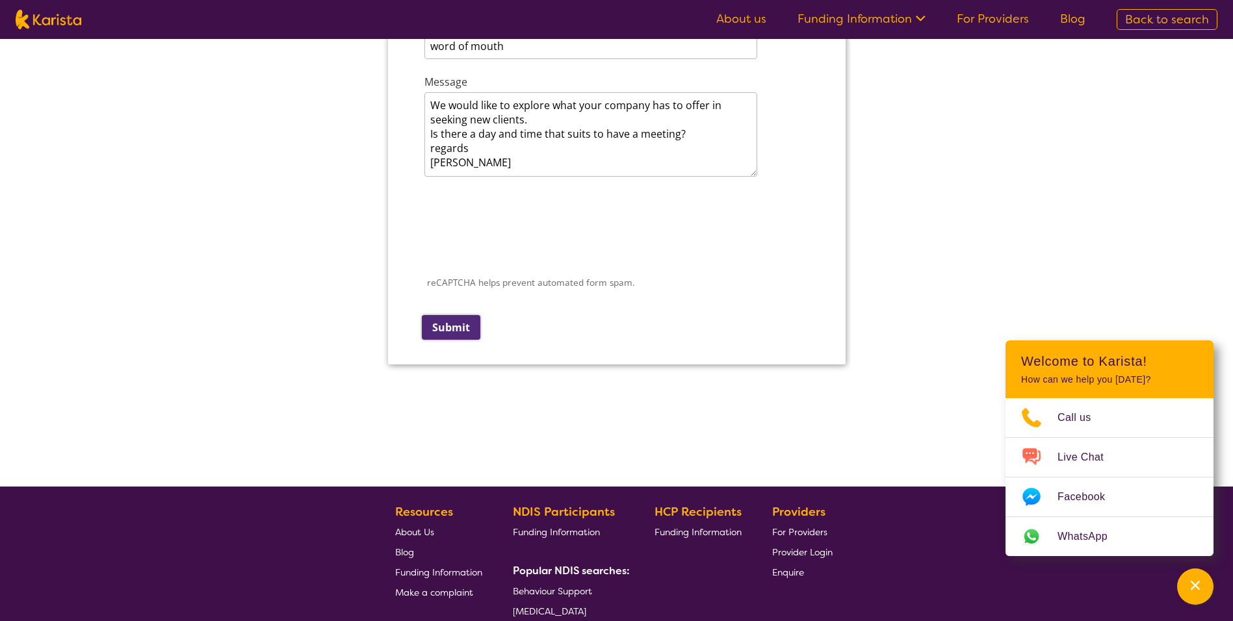
click at [436, 325] on input "Submit" at bounding box center [450, 327] width 59 height 25
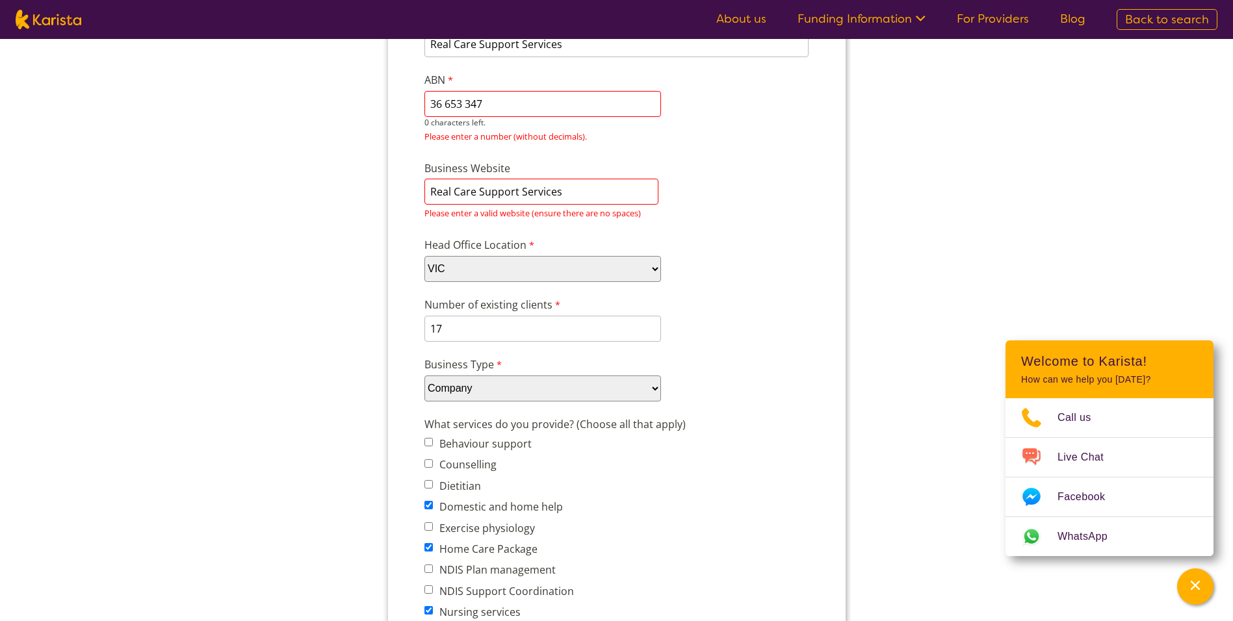
scroll to position [0, 0]
click at [428, 191] on input "Real Care Support Services" at bounding box center [541, 191] width 234 height 26
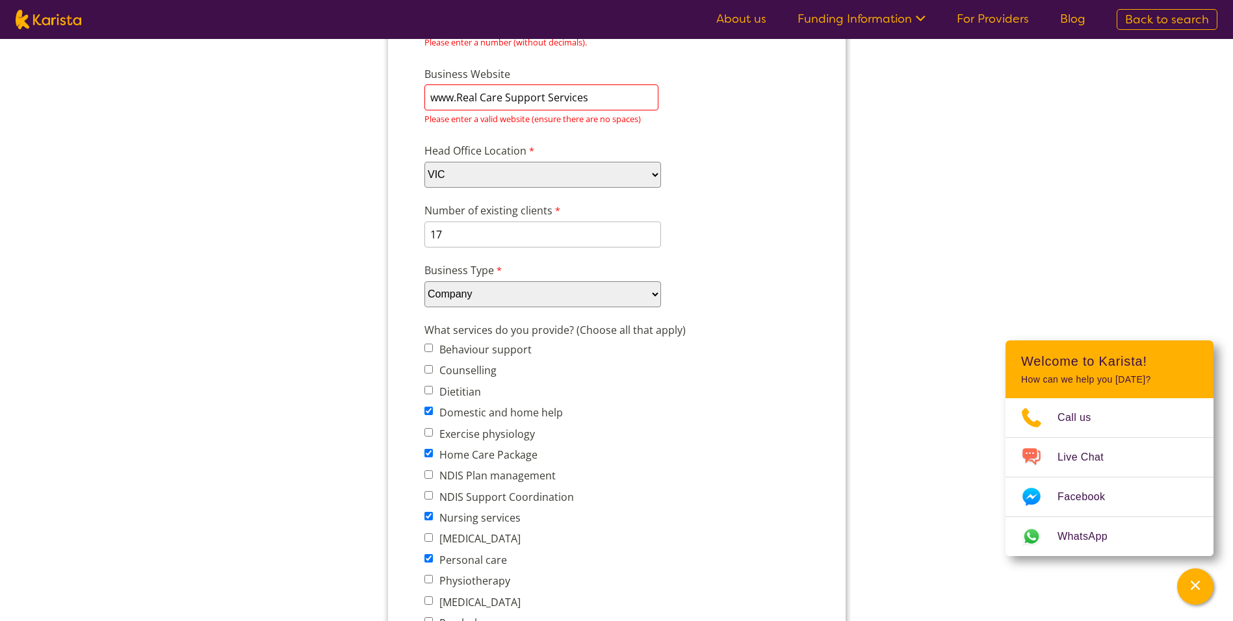
scroll to position [217, 0]
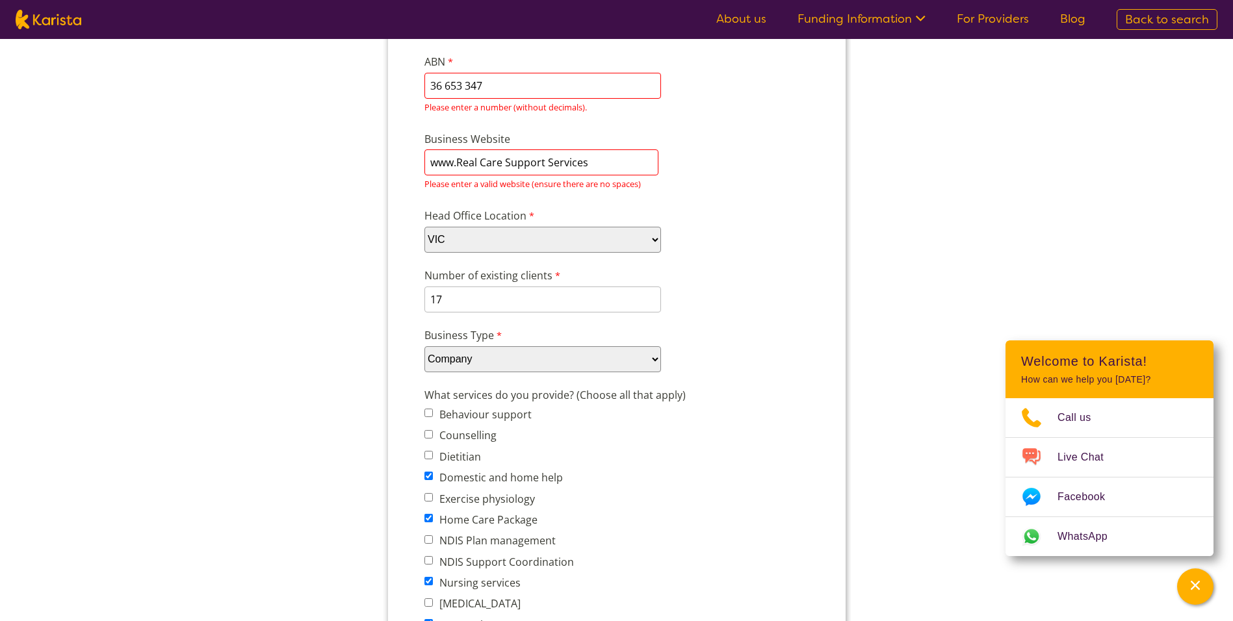
click at [457, 164] on input "www.Real Care Support Services" at bounding box center [541, 163] width 234 height 26
type input "[DOMAIN_NAME]"
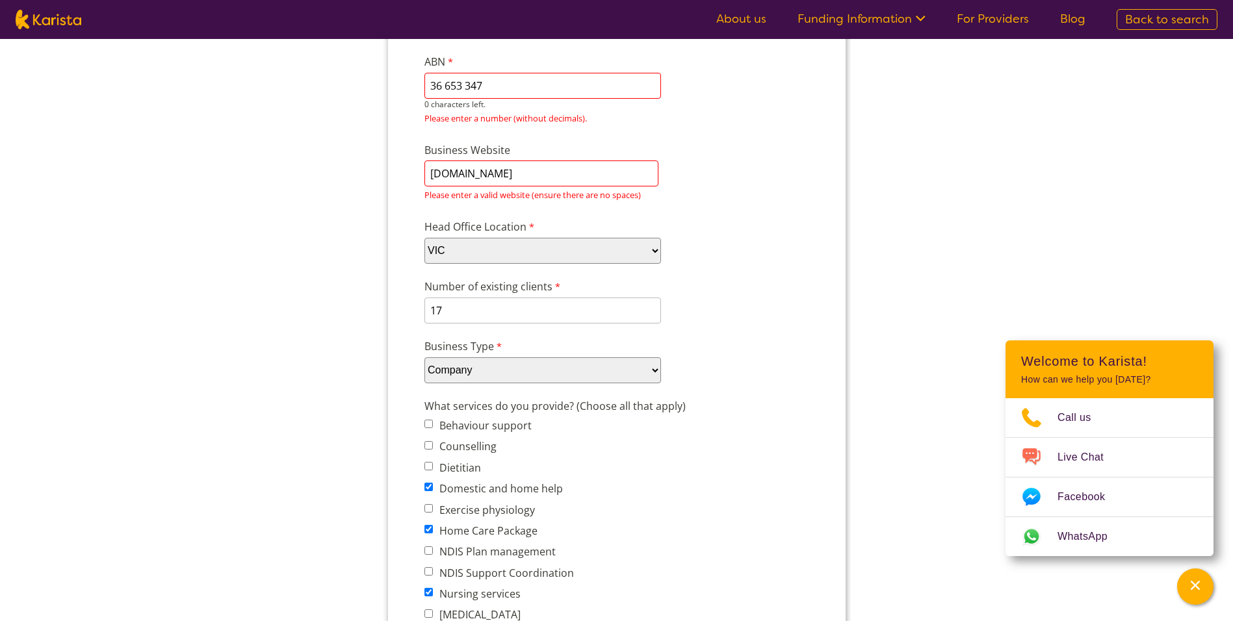
click at [445, 85] on input "36 653 347" at bounding box center [542, 86] width 237 height 26
click at [430, 86] on input "3665334713" at bounding box center [542, 86] width 237 height 26
type input "3"
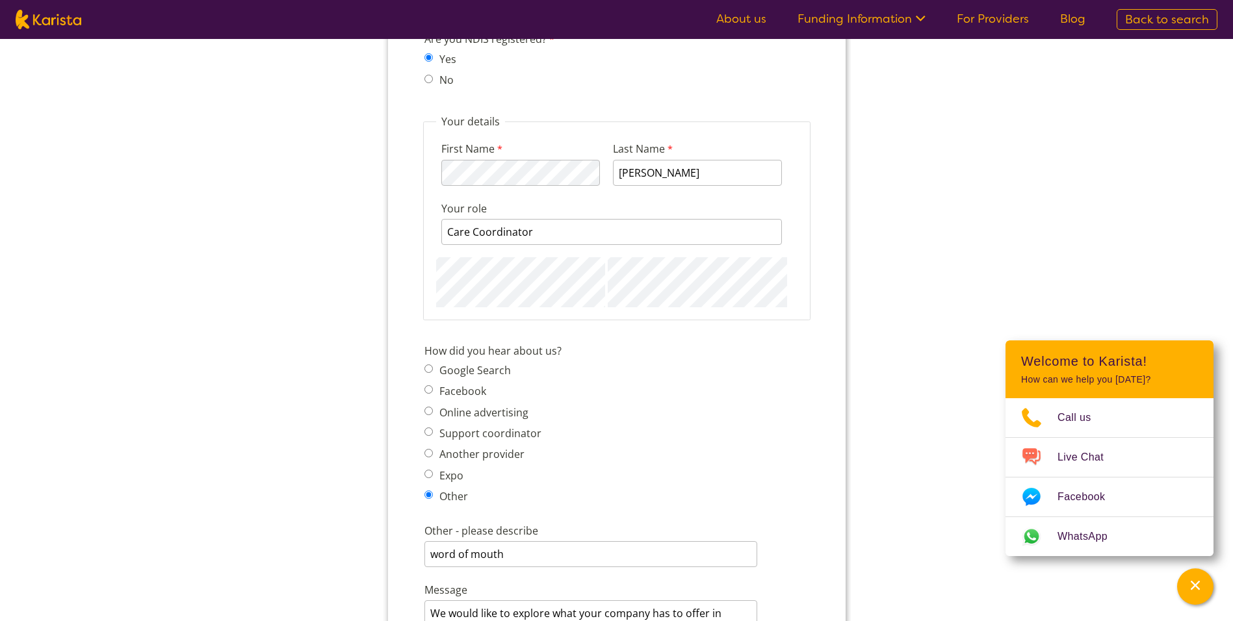
scroll to position [1625, 0]
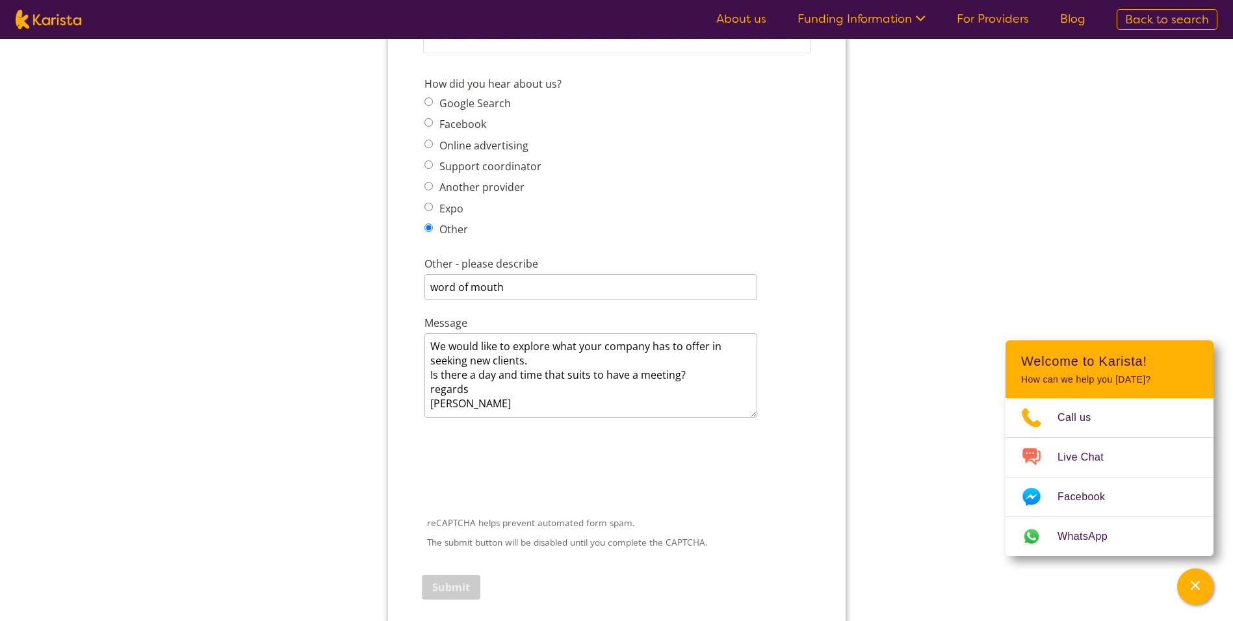
type input "36653347132"
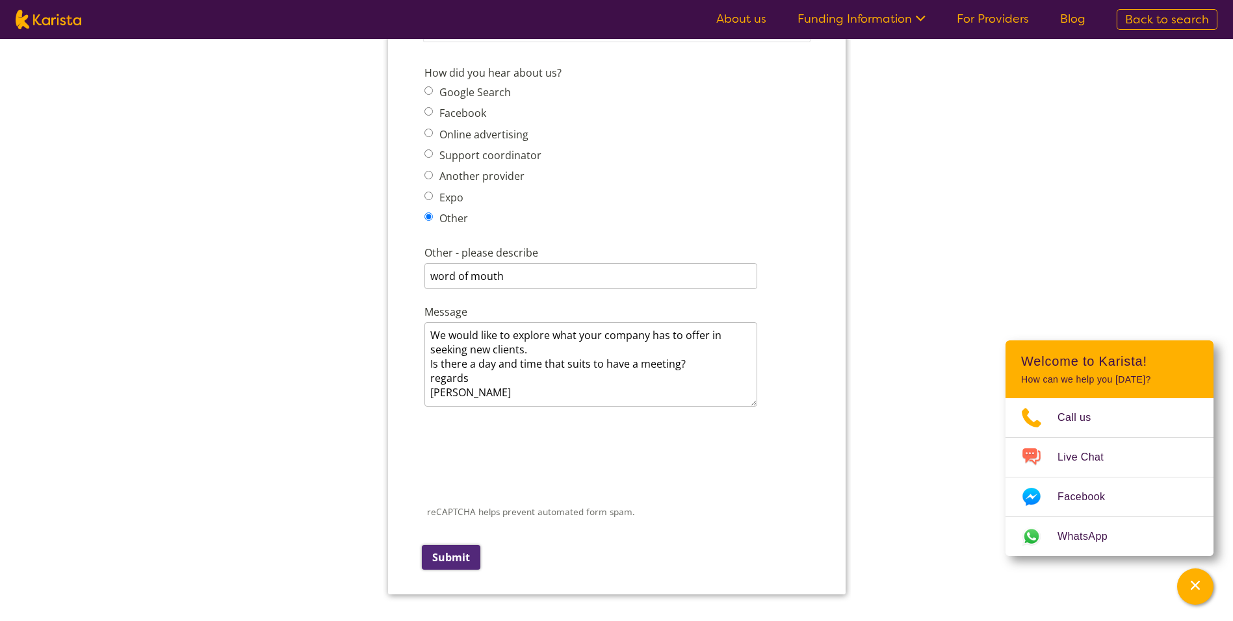
click at [438, 559] on input "Submit" at bounding box center [450, 557] width 59 height 25
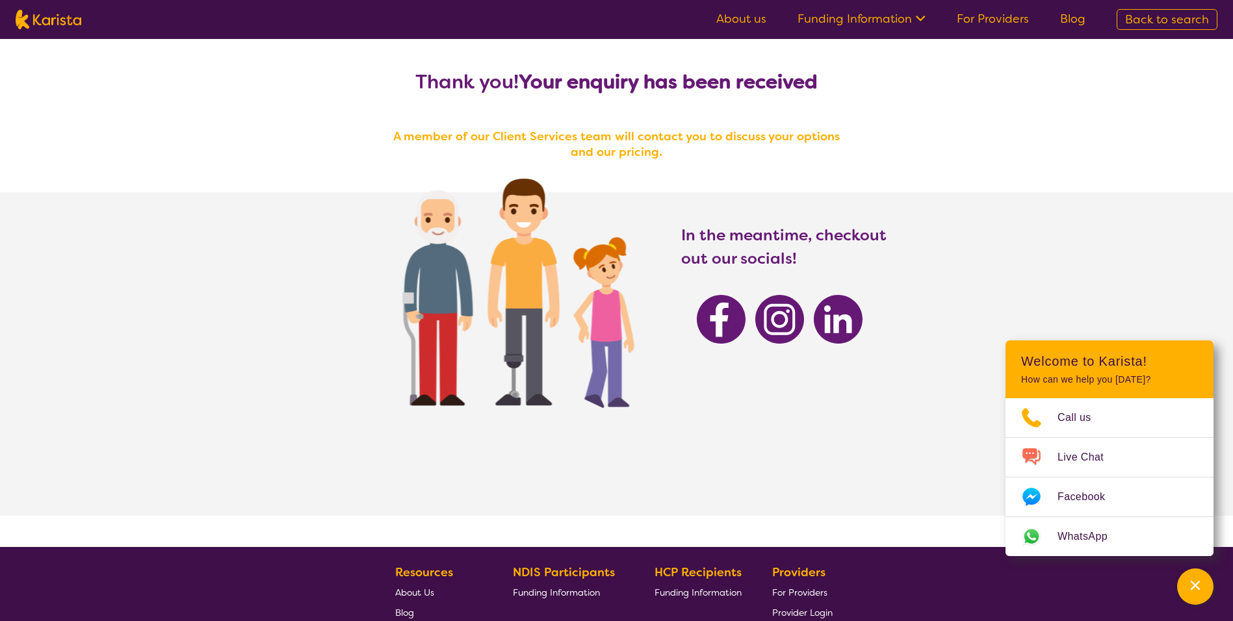
click at [997, 289] on section "In the meantime, checkout out our socials!" at bounding box center [616, 354] width 1233 height 324
